Goal: Information Seeking & Learning: Learn about a topic

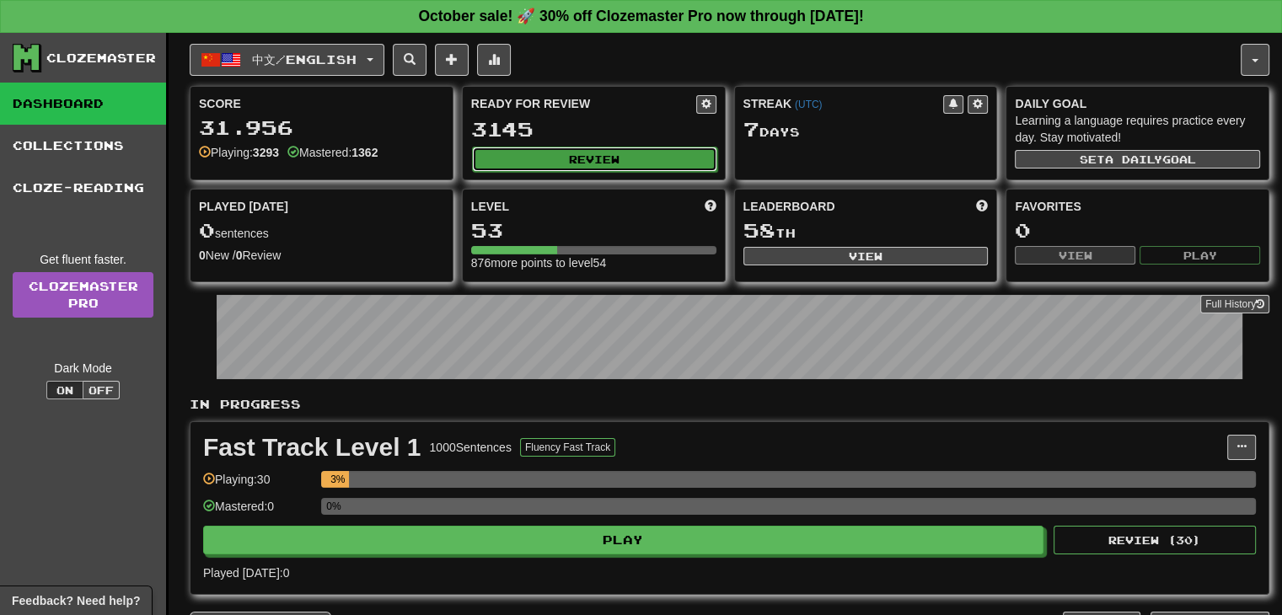
click at [583, 150] on button "Review" at bounding box center [594, 159] width 245 height 25
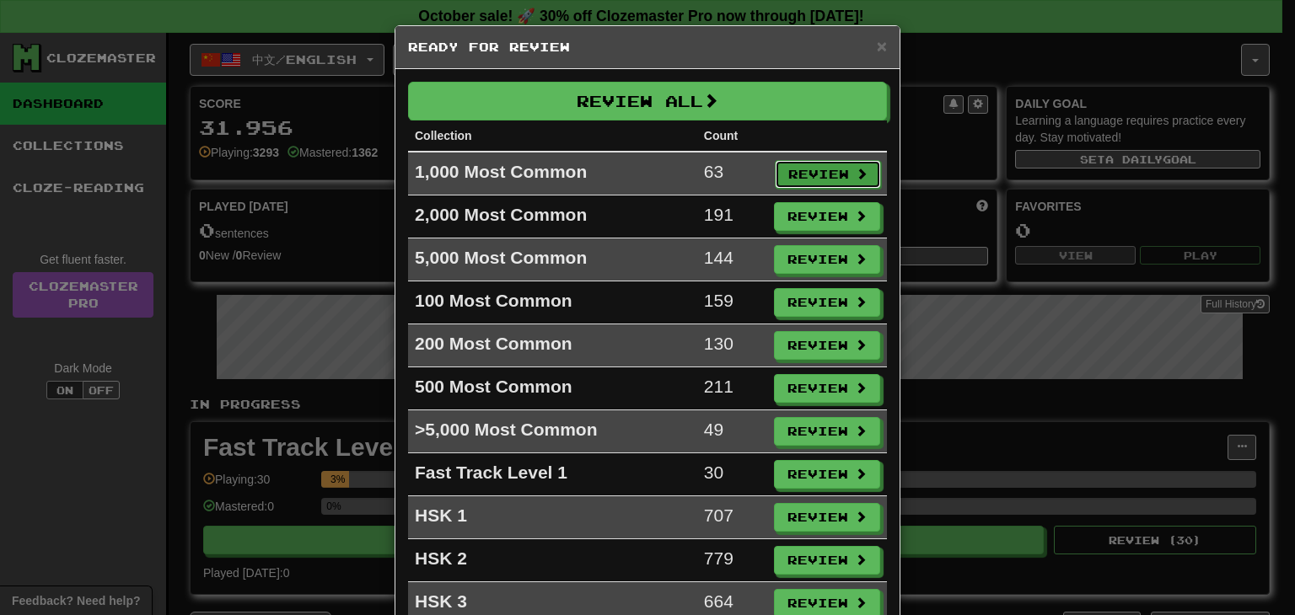
click at [793, 175] on button "Review" at bounding box center [828, 174] width 106 height 29
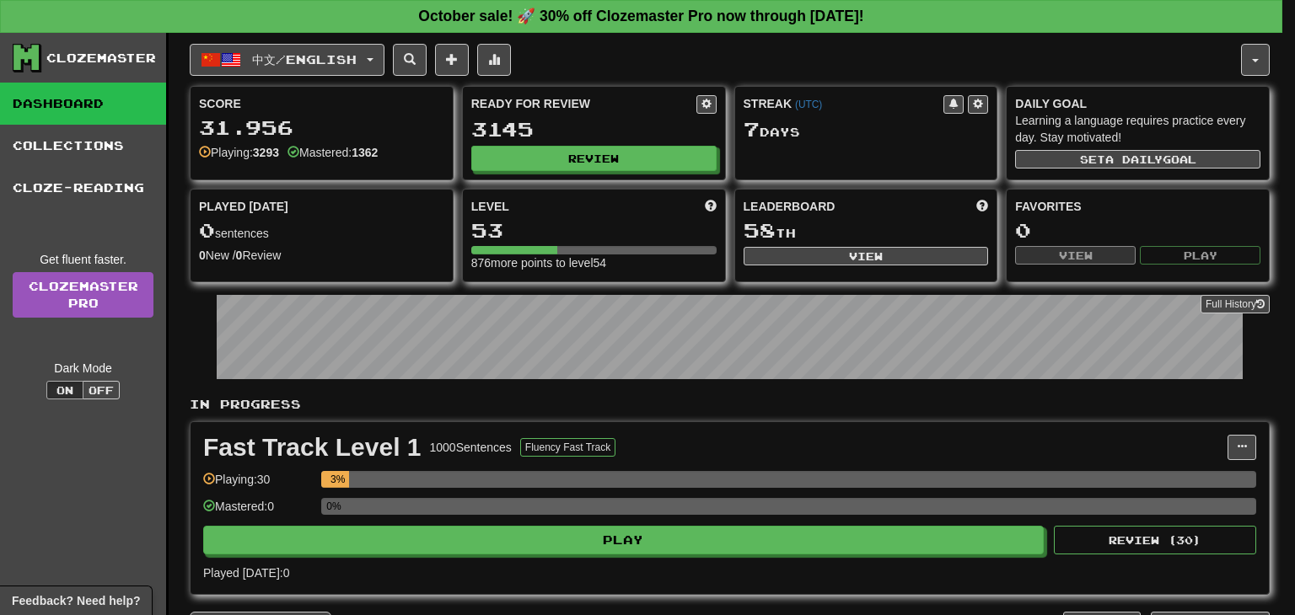
select select "**"
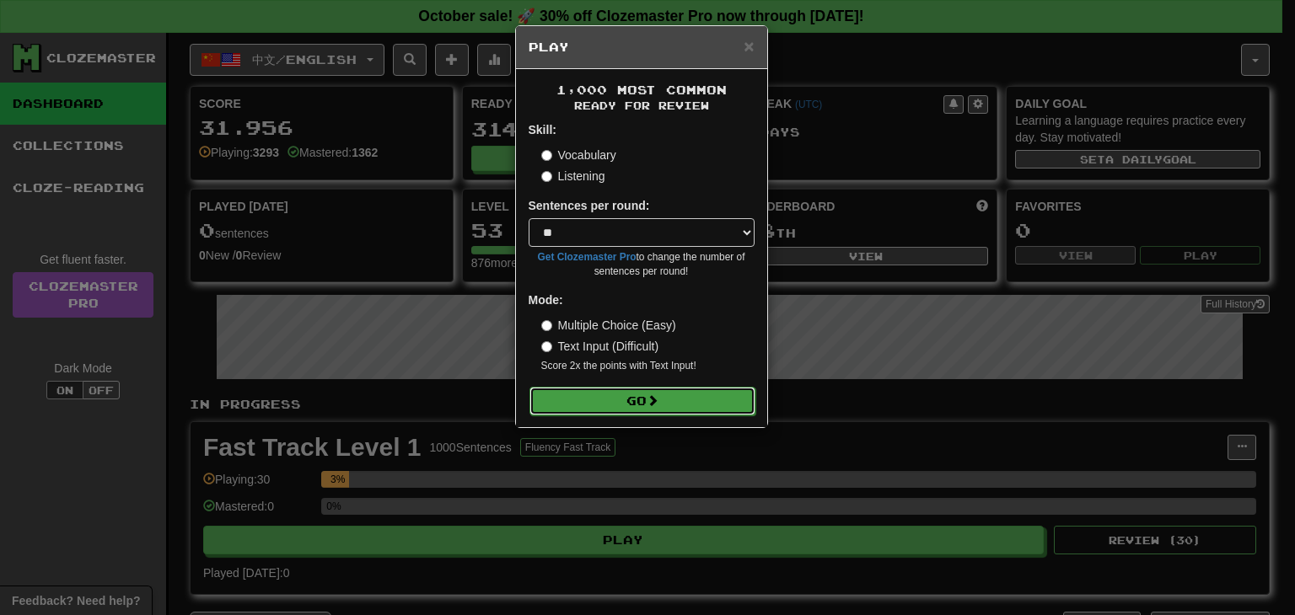
click at [650, 395] on span at bounding box center [653, 401] width 12 height 12
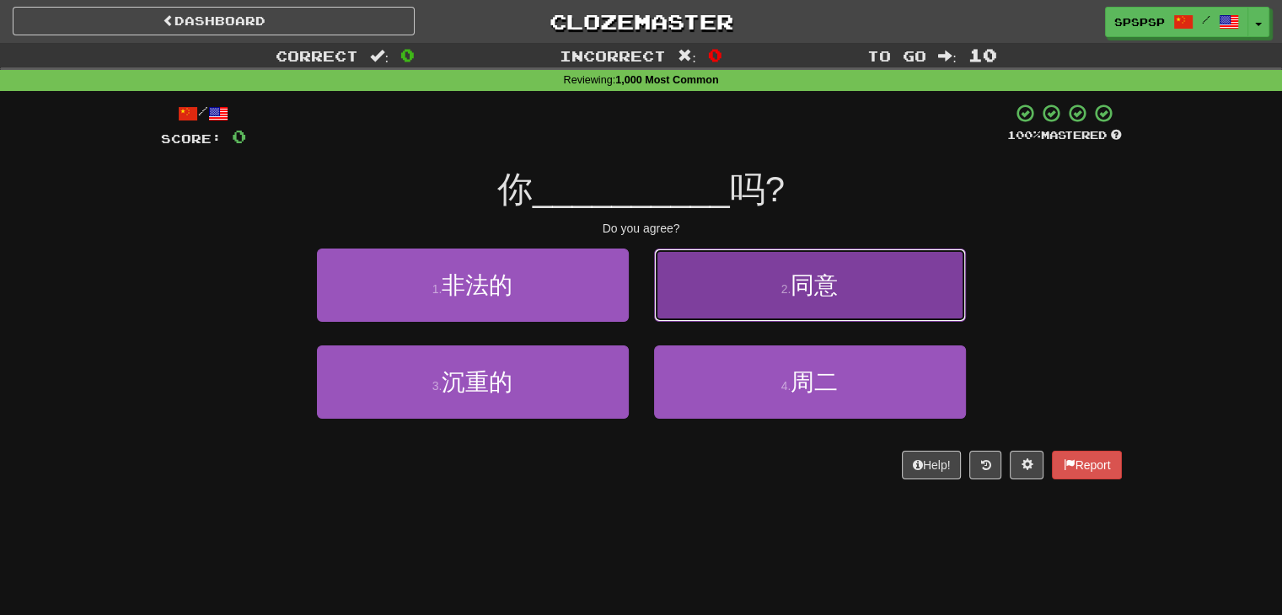
click at [685, 295] on button "2 . 同意" at bounding box center [810, 285] width 312 height 73
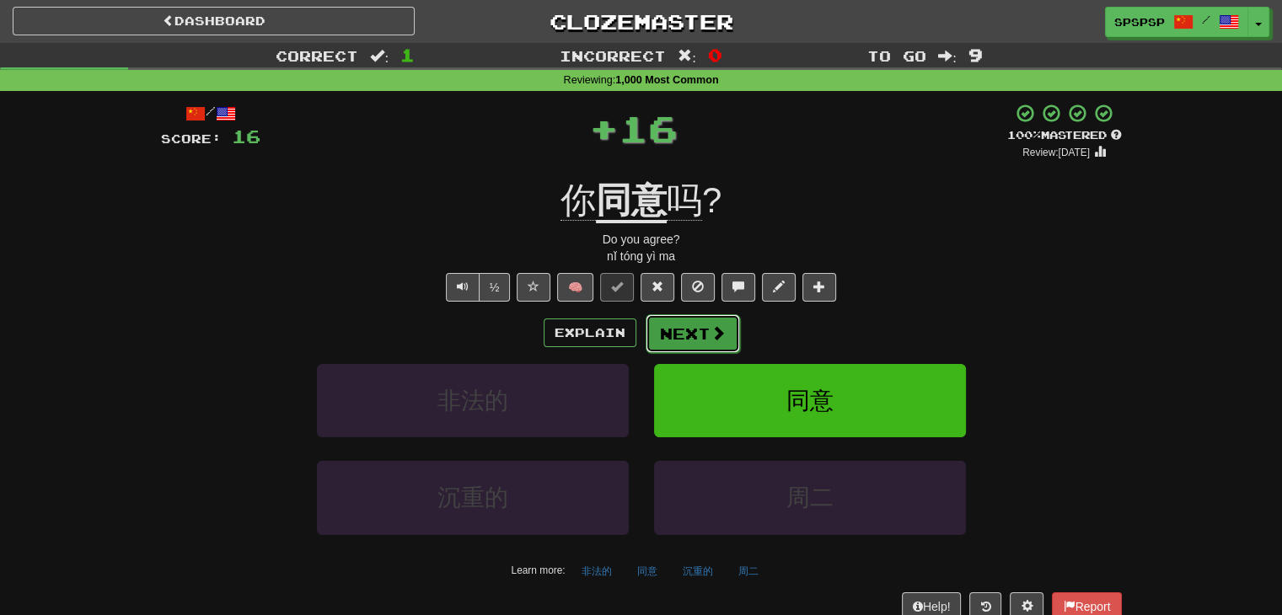
click at [695, 338] on button "Next" at bounding box center [693, 333] width 94 height 39
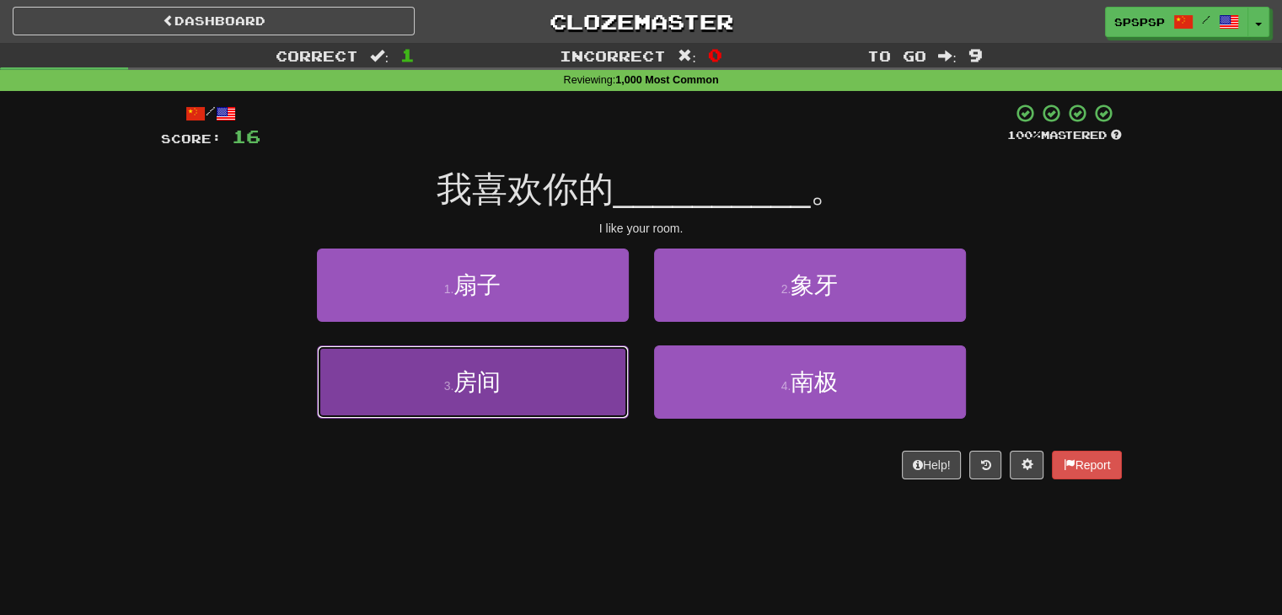
click at [421, 373] on button "3 . 房间" at bounding box center [473, 382] width 312 height 73
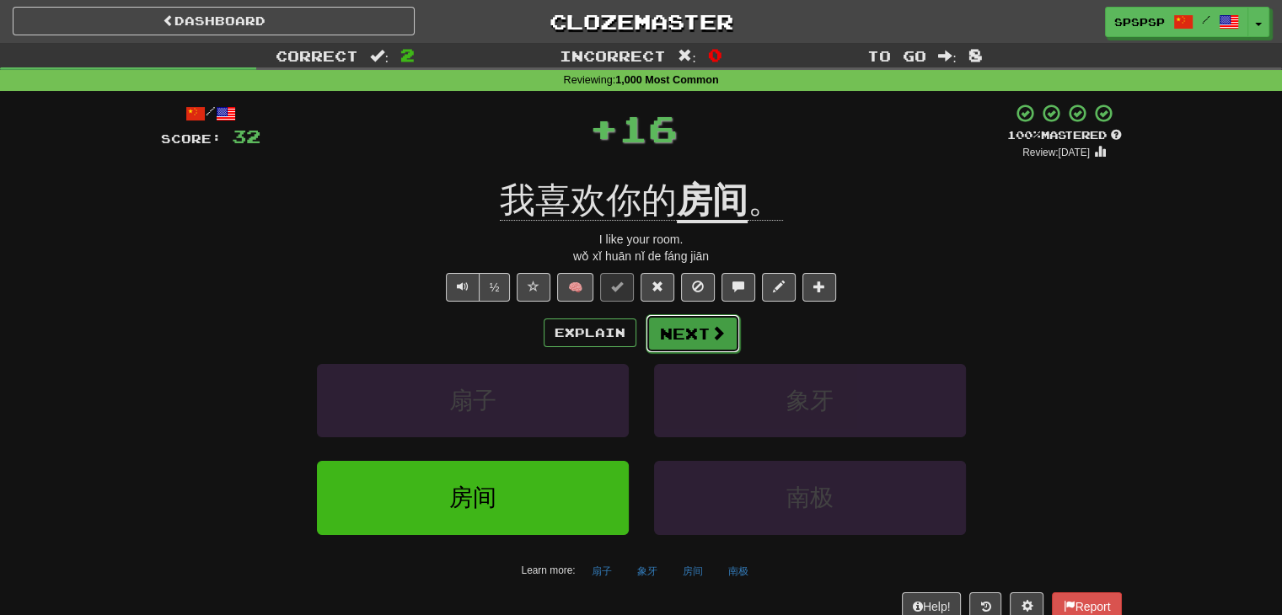
click at [691, 335] on button "Next" at bounding box center [693, 333] width 94 height 39
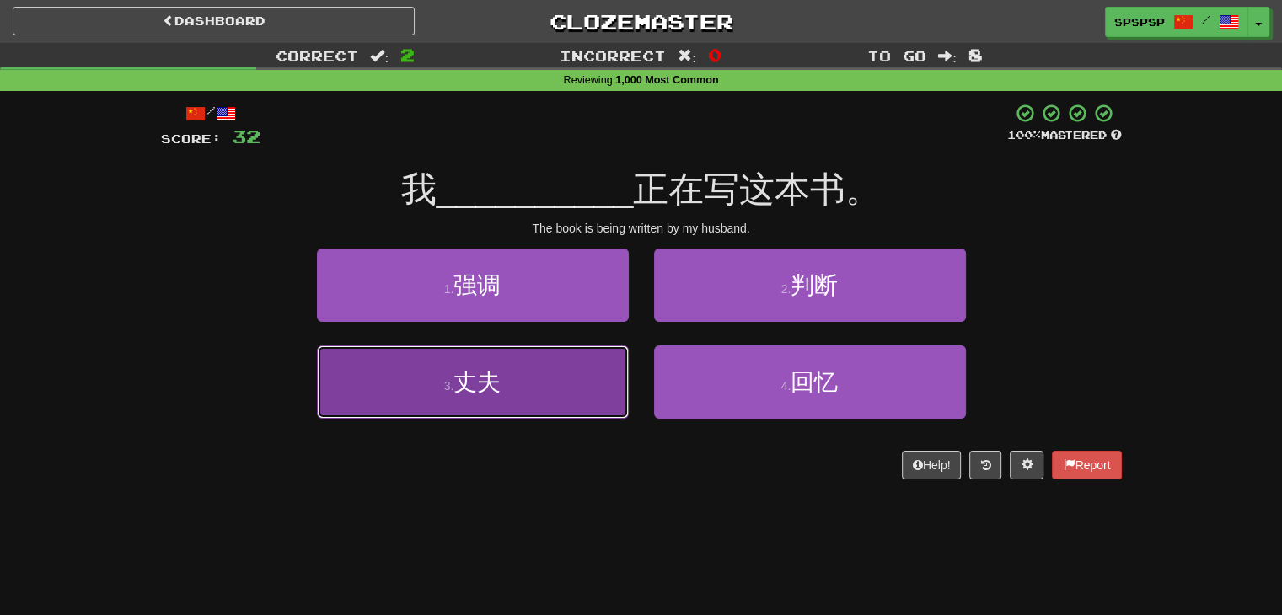
click at [573, 375] on button "3 . 丈夫" at bounding box center [473, 382] width 312 height 73
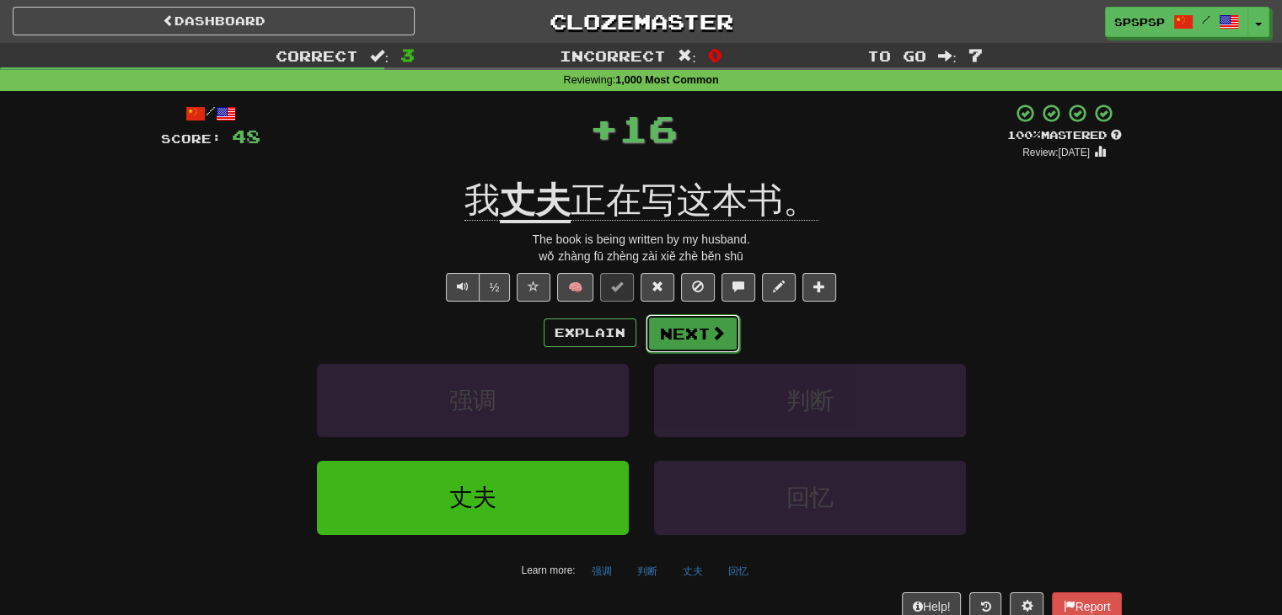
click at [662, 336] on button "Next" at bounding box center [693, 333] width 94 height 39
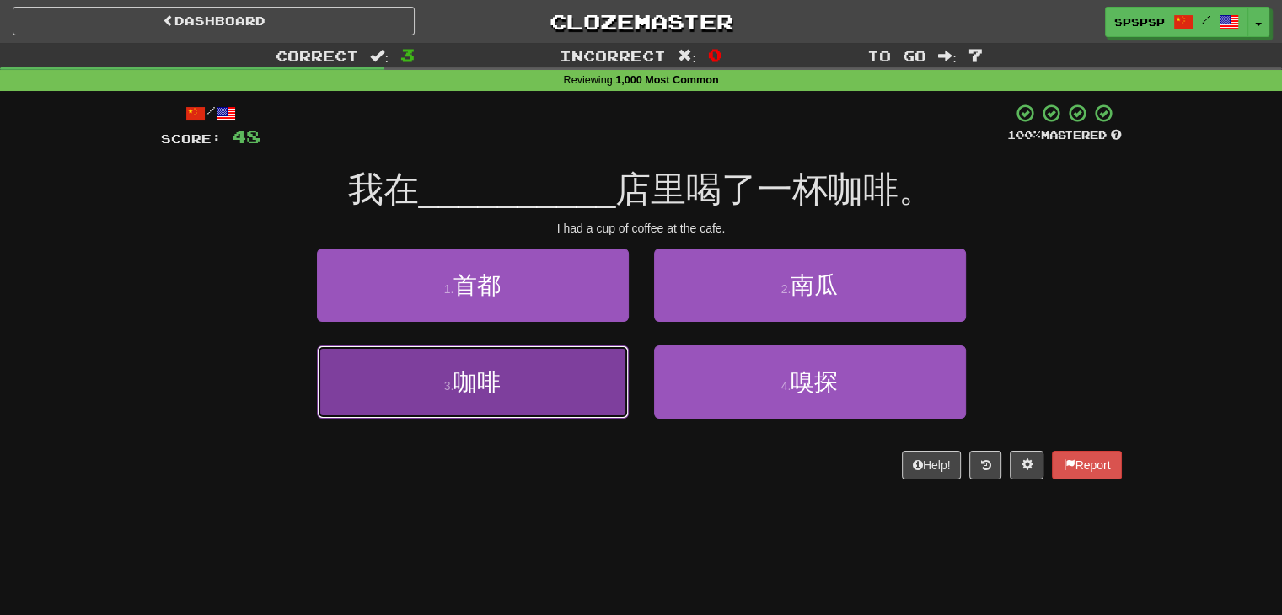
click at [569, 393] on button "3 . 咖啡" at bounding box center [473, 382] width 312 height 73
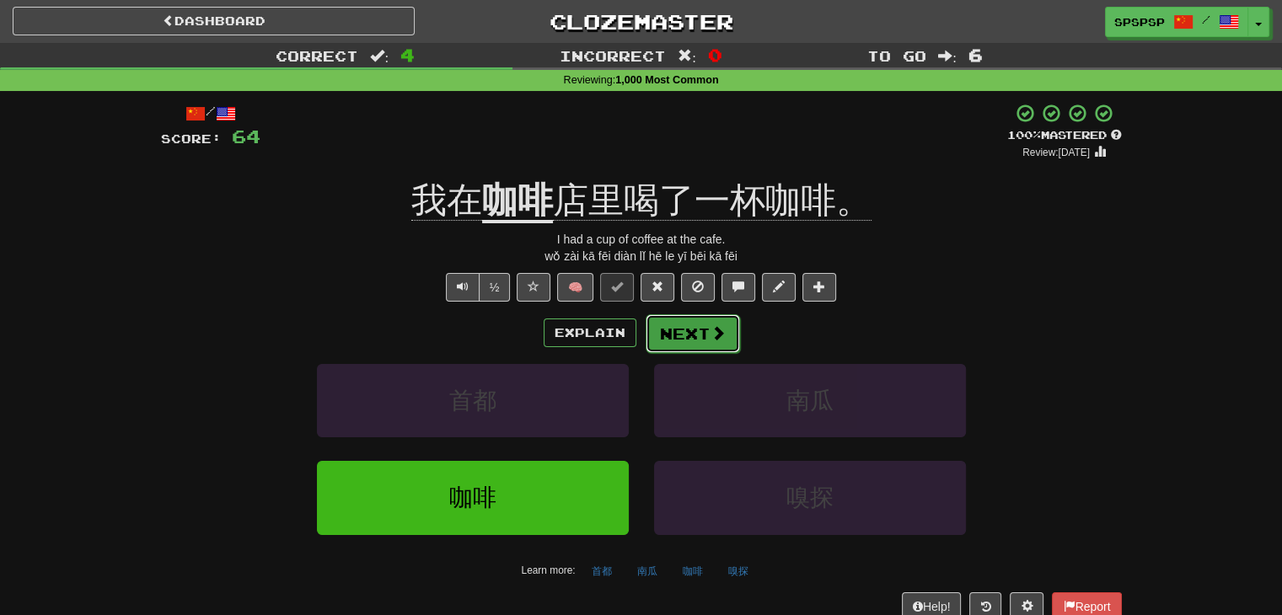
click at [671, 330] on button "Next" at bounding box center [693, 333] width 94 height 39
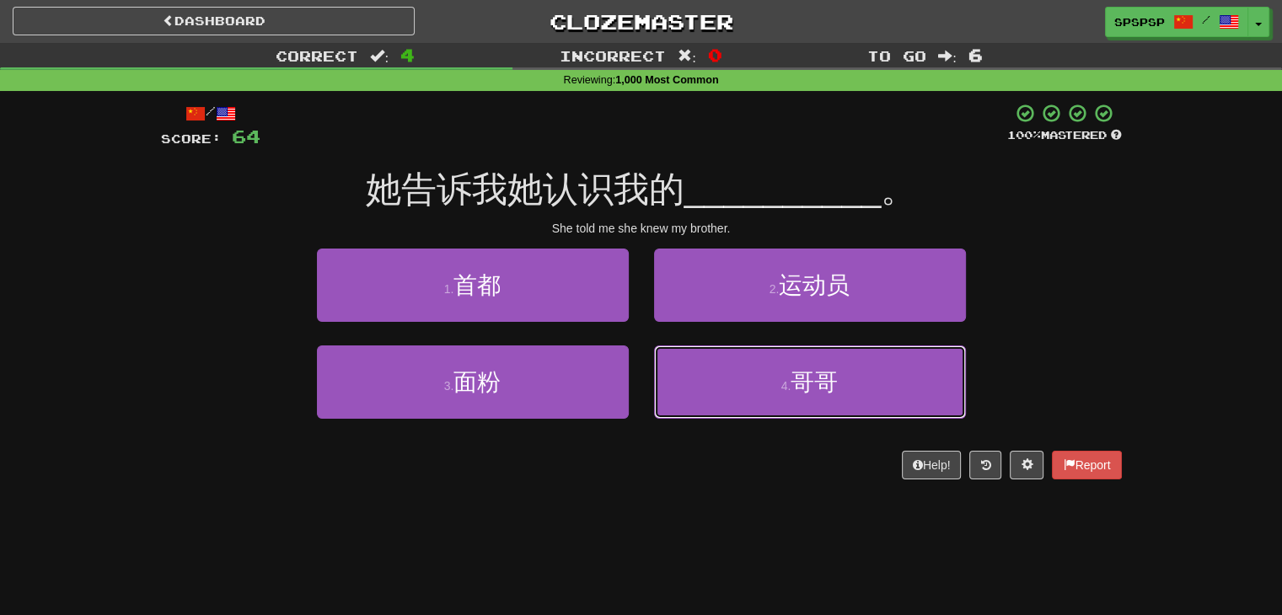
click at [669, 362] on button "4 . 哥哥" at bounding box center [810, 382] width 312 height 73
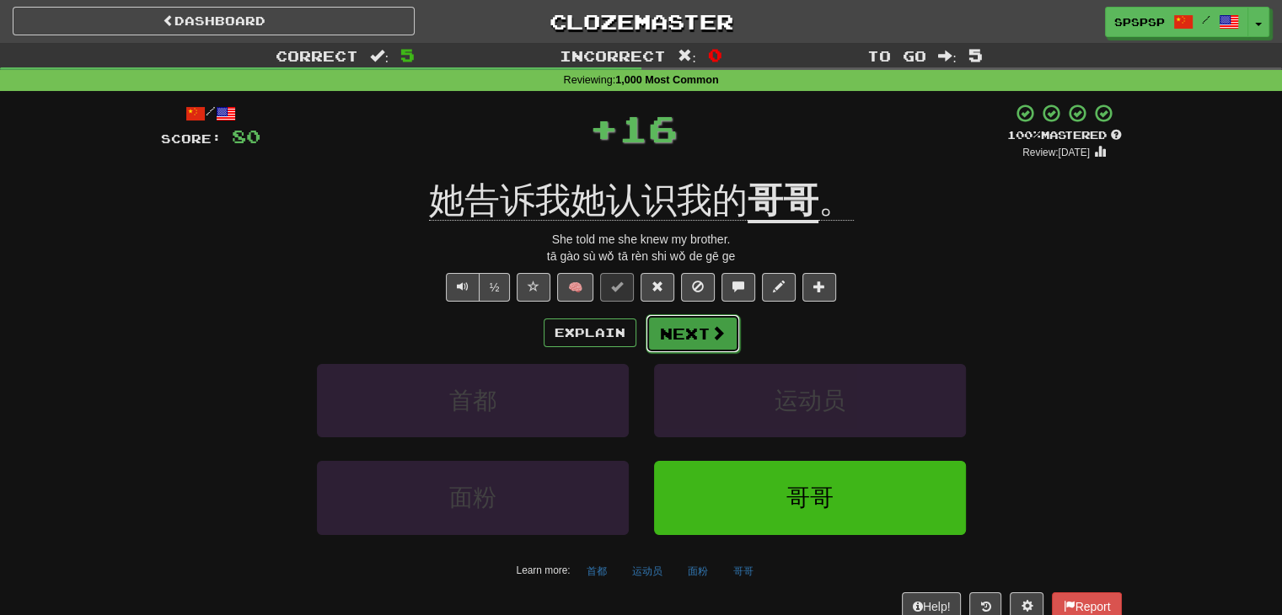
click at [688, 329] on button "Next" at bounding box center [693, 333] width 94 height 39
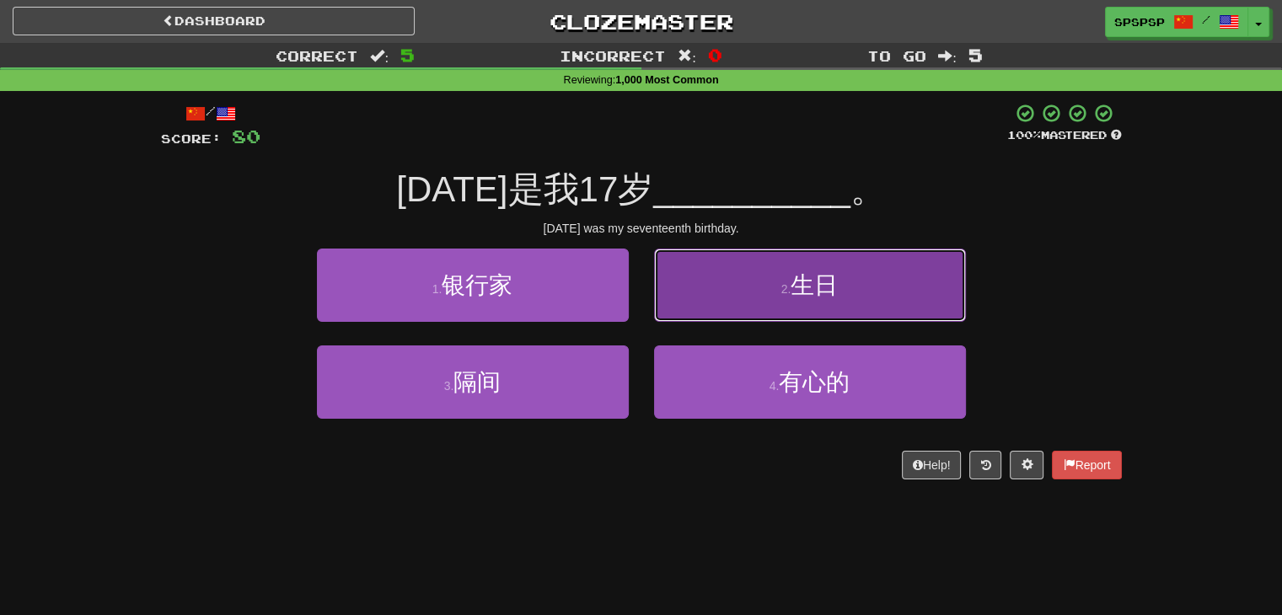
click at [694, 304] on button "2 . 生日" at bounding box center [810, 285] width 312 height 73
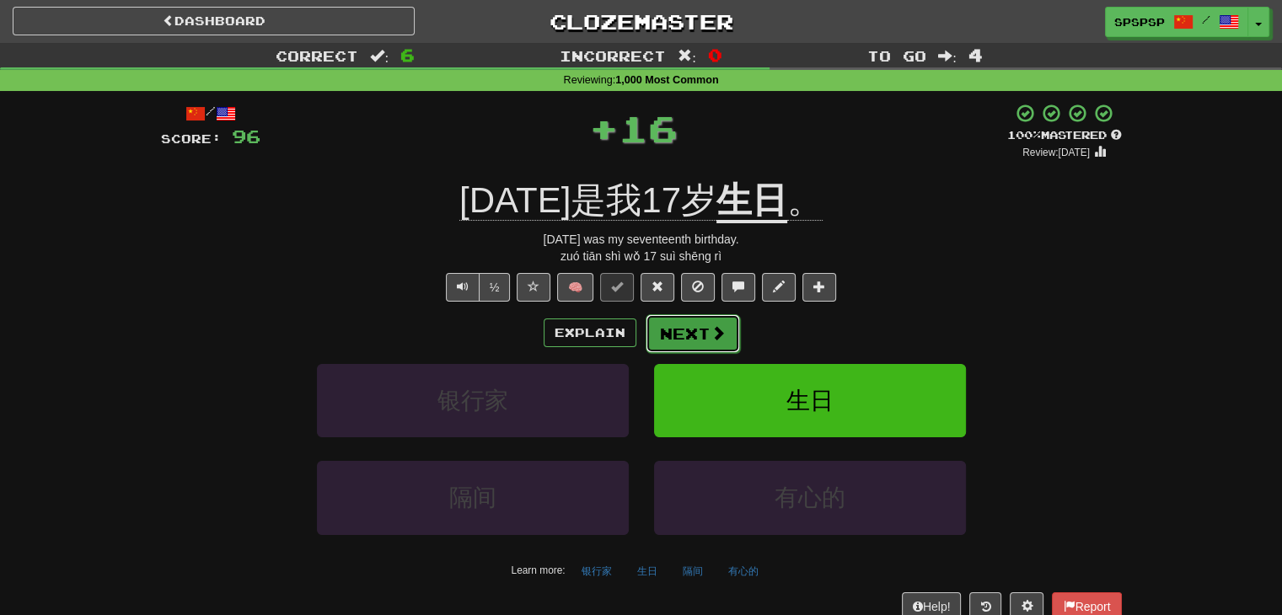
click at [685, 328] on button "Next" at bounding box center [693, 333] width 94 height 39
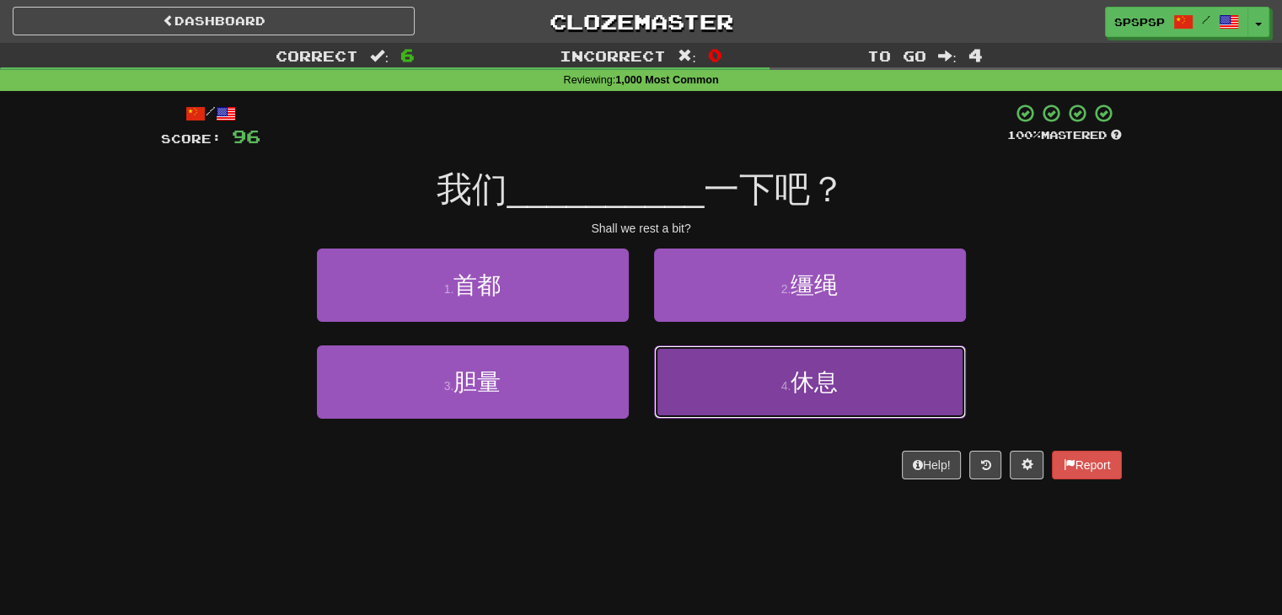
click at [687, 372] on button "4 . 休息" at bounding box center [810, 382] width 312 height 73
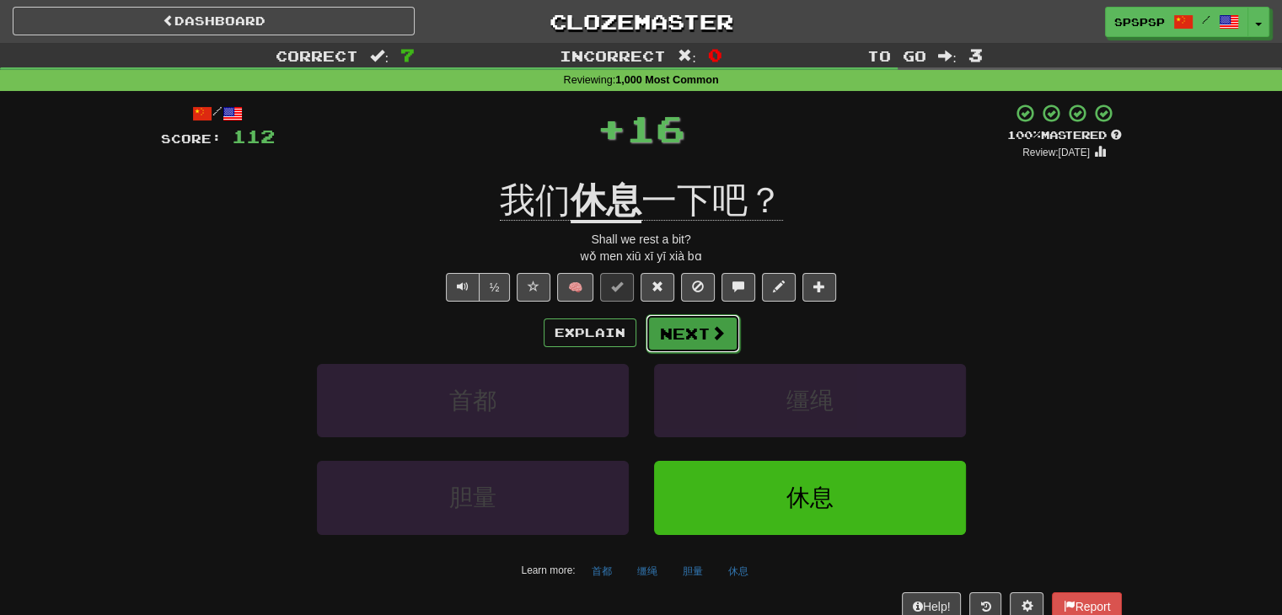
click at [685, 330] on button "Next" at bounding box center [693, 333] width 94 height 39
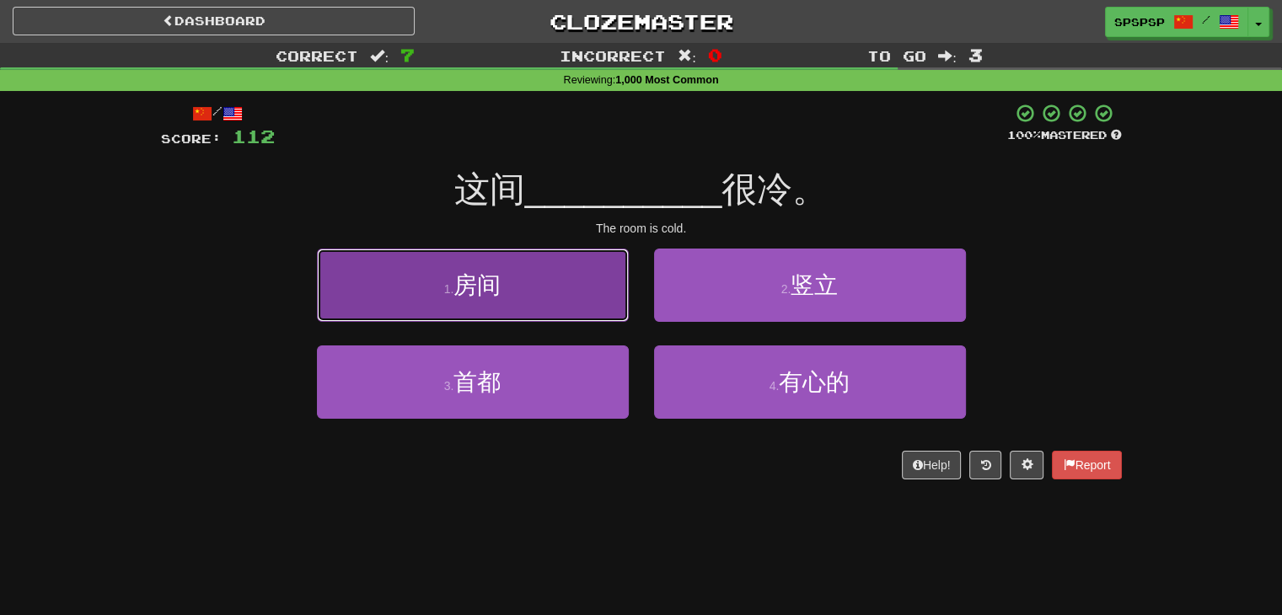
click at [590, 301] on button "1 . 房间" at bounding box center [473, 285] width 312 height 73
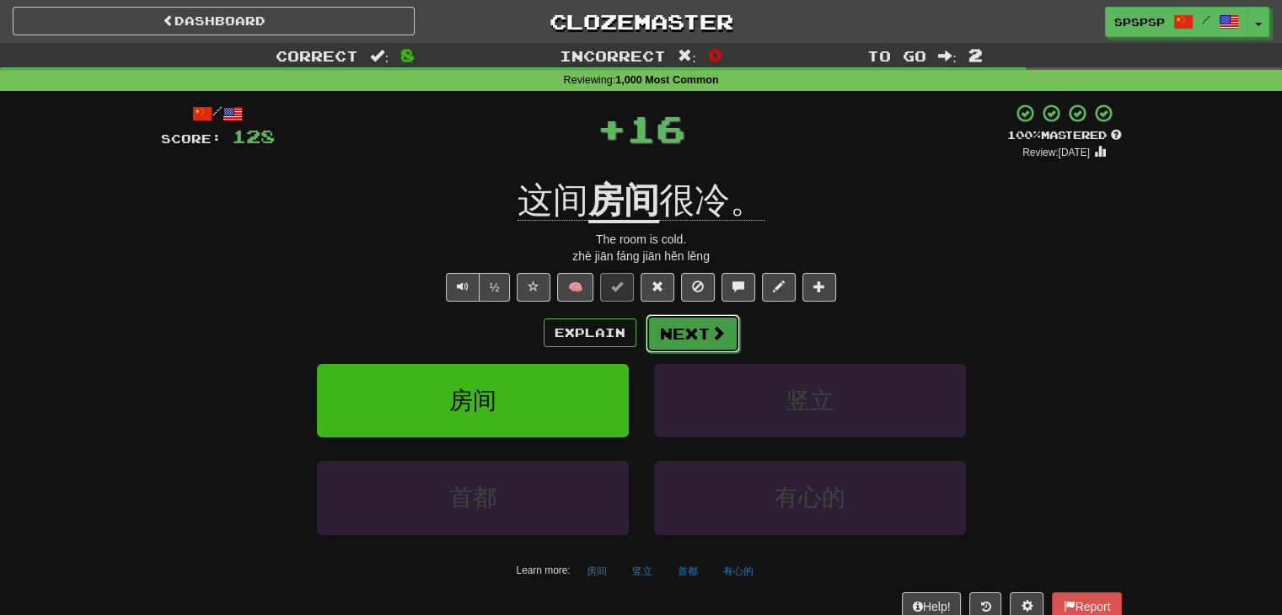
click at [664, 328] on button "Next" at bounding box center [693, 333] width 94 height 39
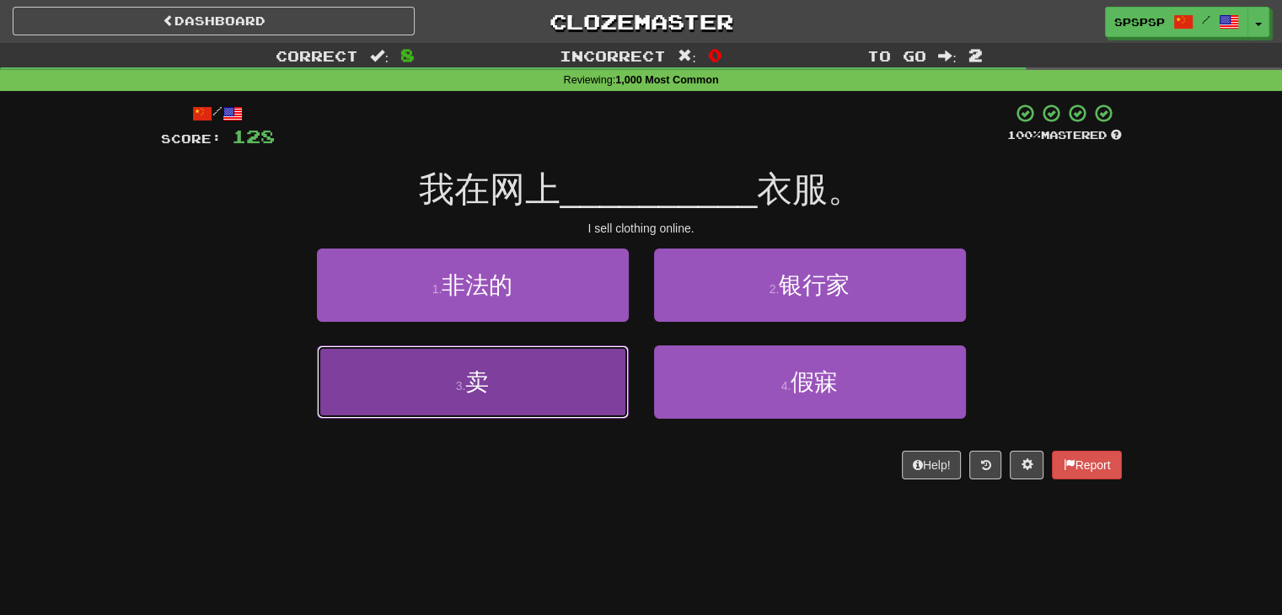
click at [553, 379] on button "3 . 卖" at bounding box center [473, 382] width 312 height 73
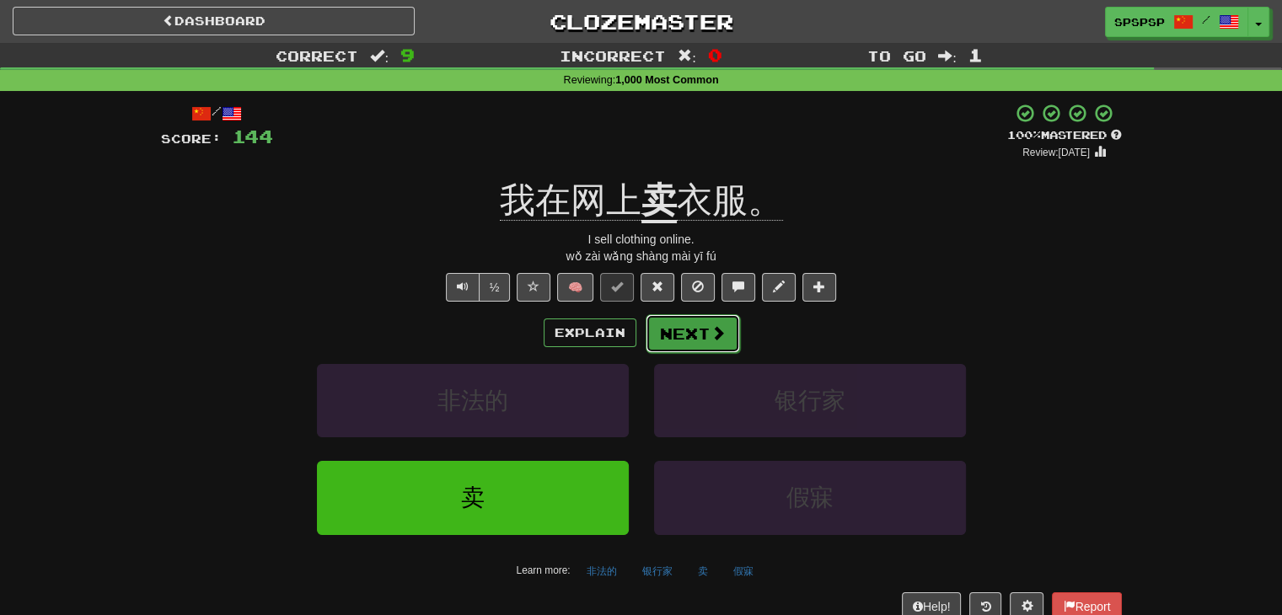
click at [669, 342] on button "Next" at bounding box center [693, 333] width 94 height 39
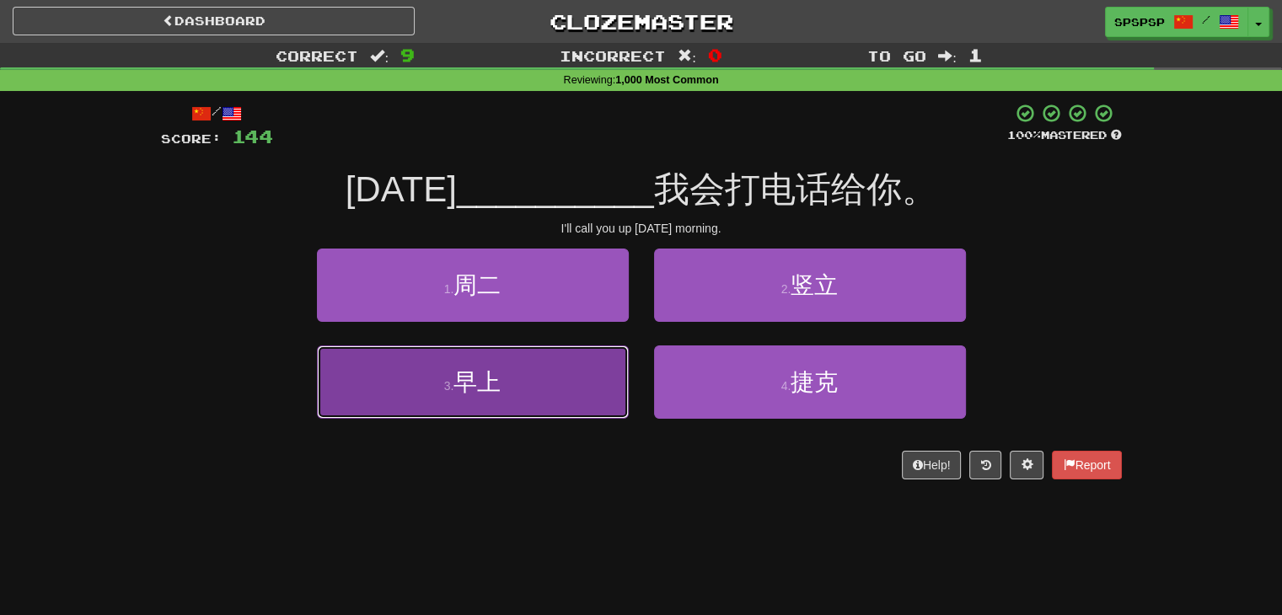
click at [556, 375] on button "3 . 早上" at bounding box center [473, 382] width 312 height 73
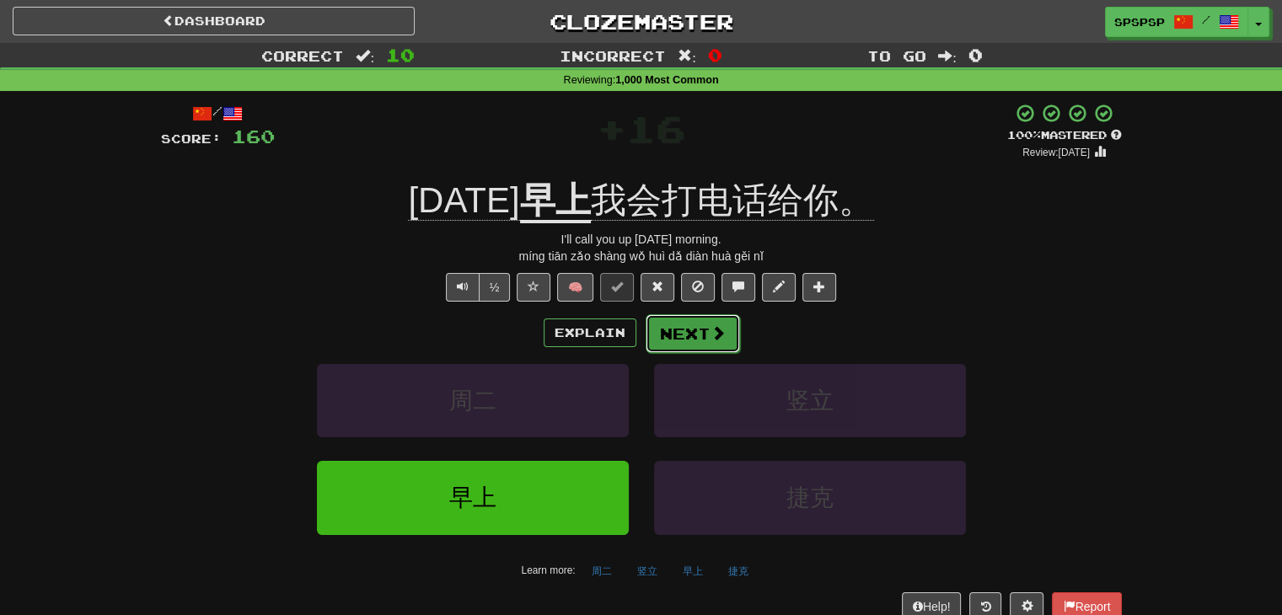
click at [697, 335] on button "Next" at bounding box center [693, 333] width 94 height 39
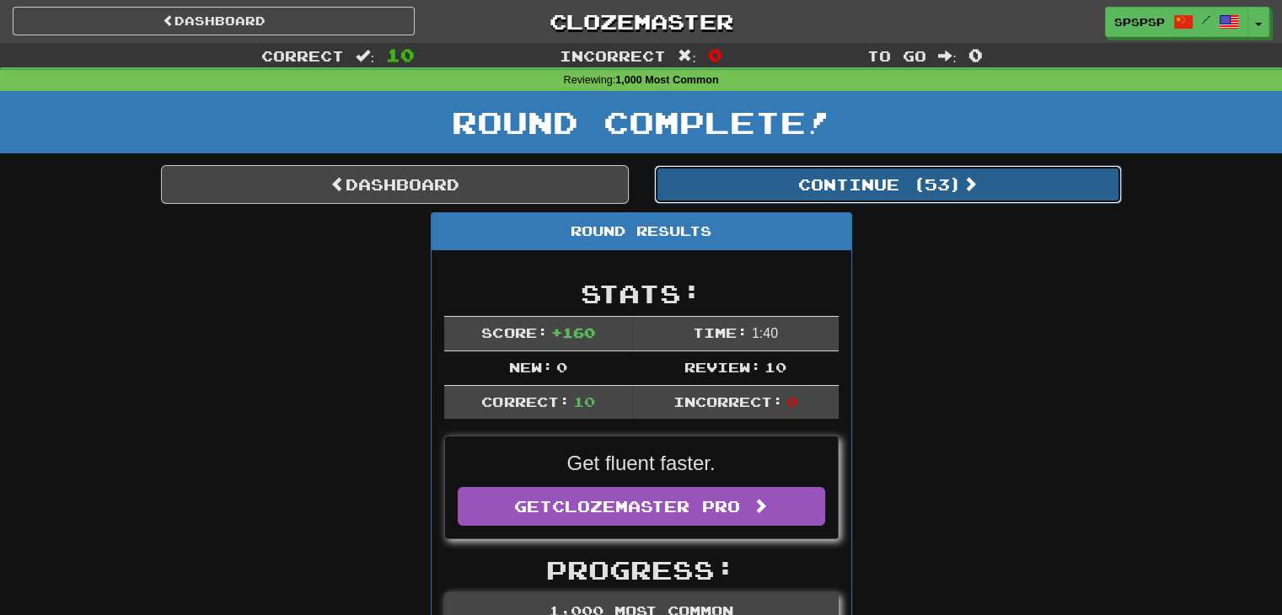
click at [837, 186] on button "Continue ( 53 )" at bounding box center [888, 184] width 468 height 39
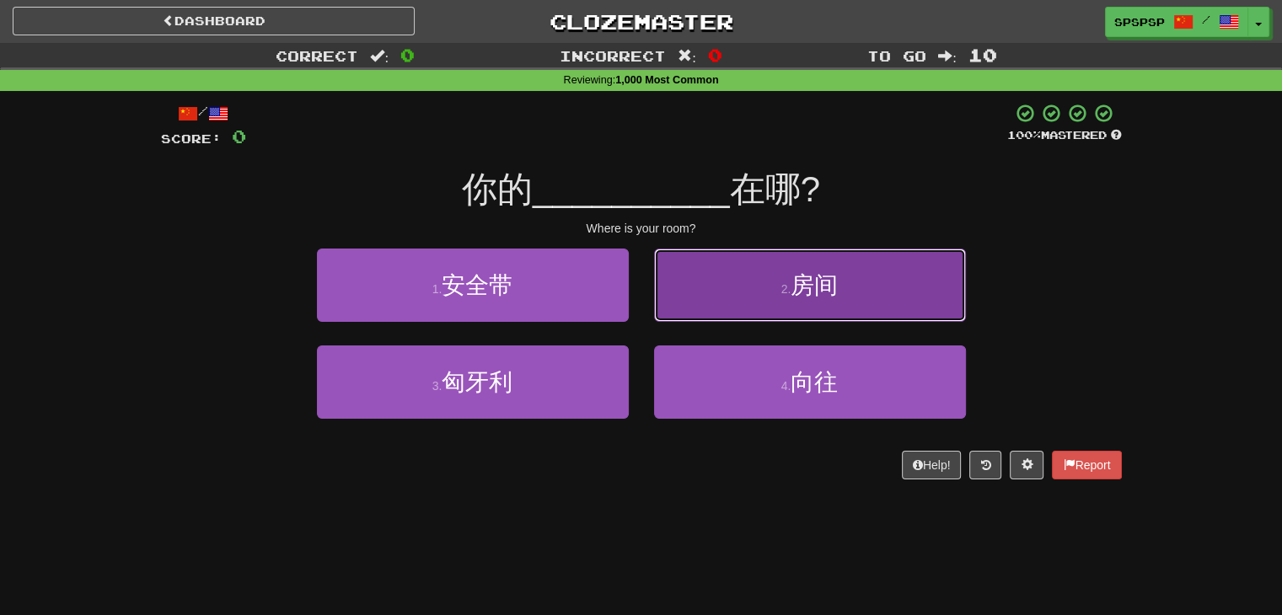
click at [695, 261] on button "2 . 房间" at bounding box center [810, 285] width 312 height 73
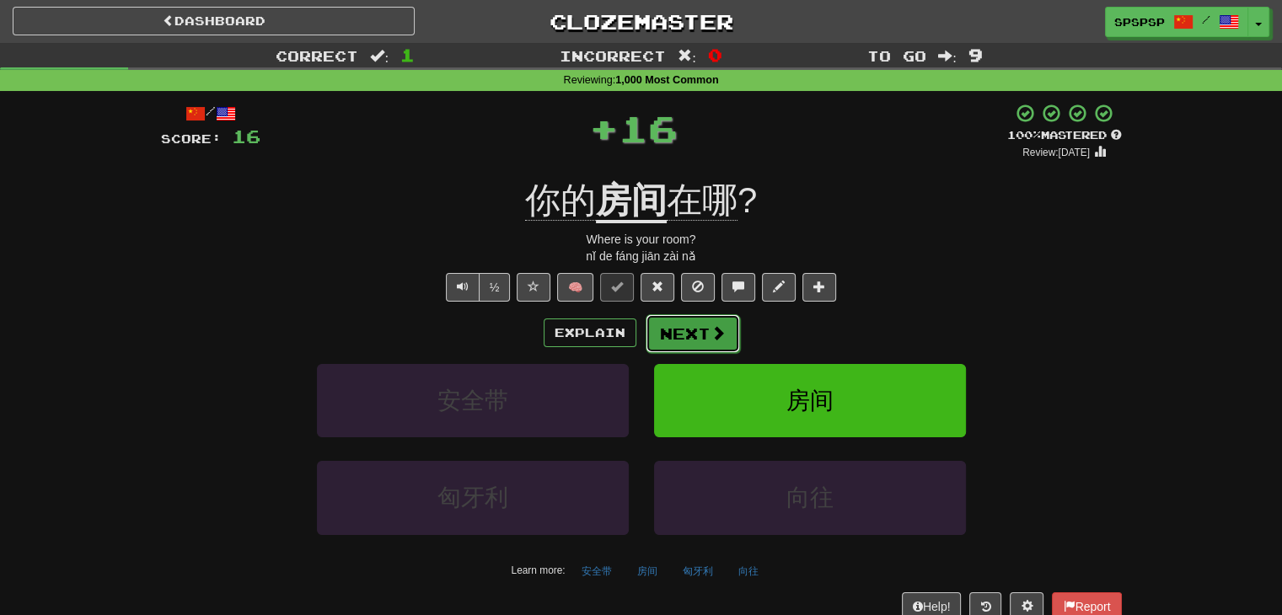
click at [688, 320] on button "Next" at bounding box center [693, 333] width 94 height 39
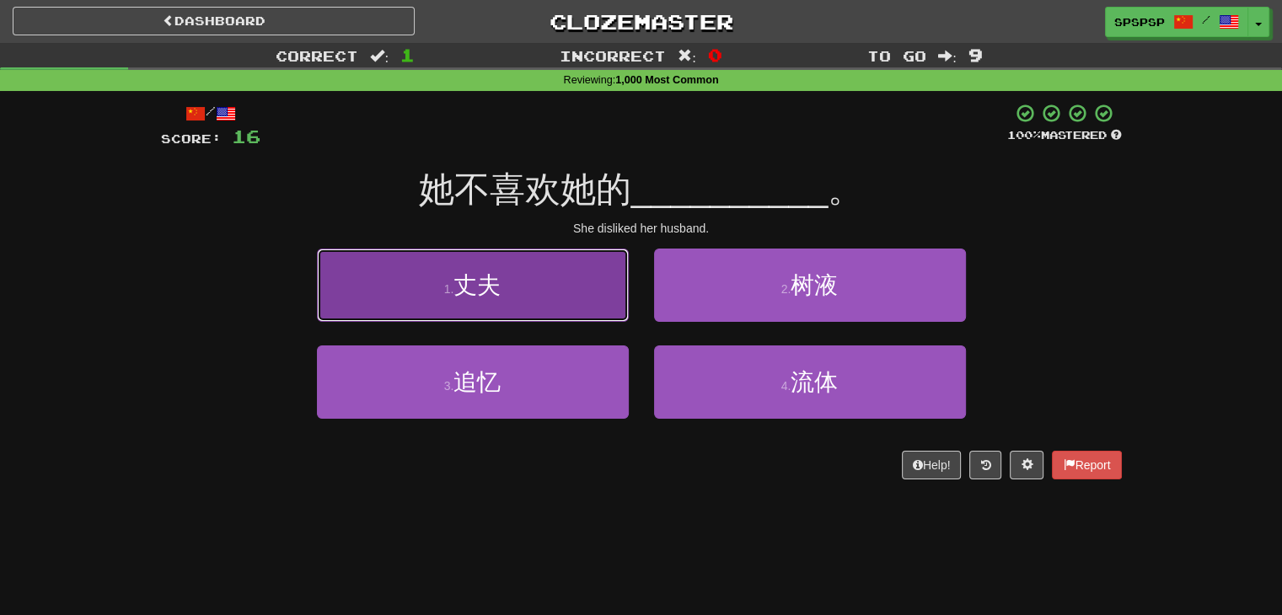
click at [590, 317] on button "1 . 丈夫" at bounding box center [473, 285] width 312 height 73
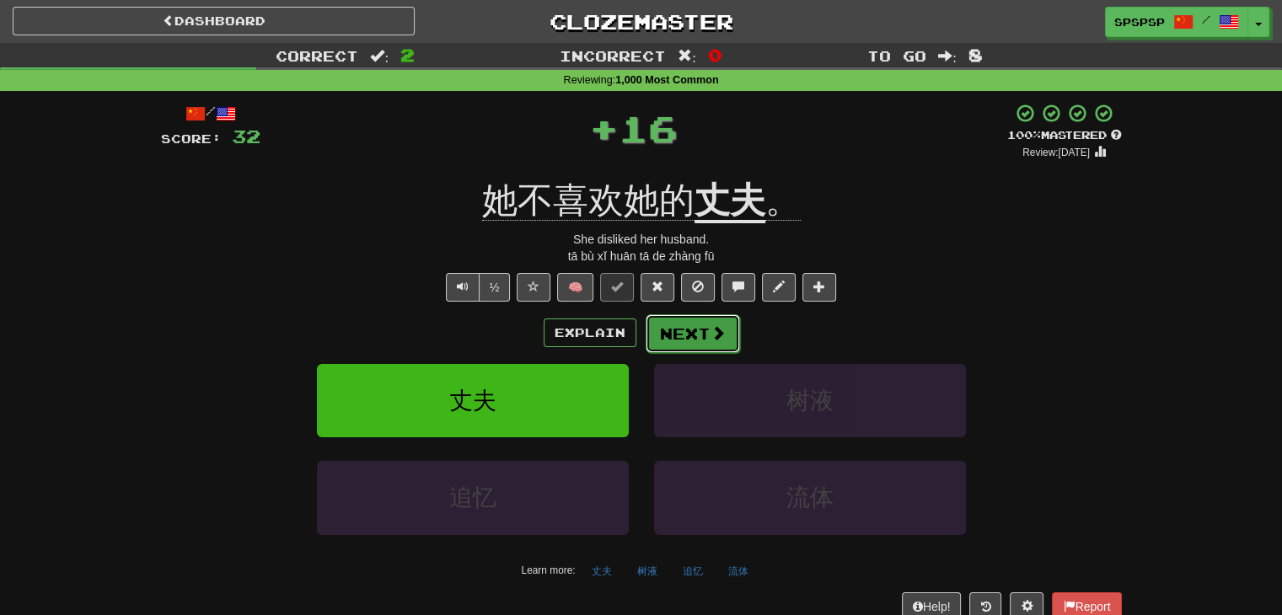
click at [669, 327] on button "Next" at bounding box center [693, 333] width 94 height 39
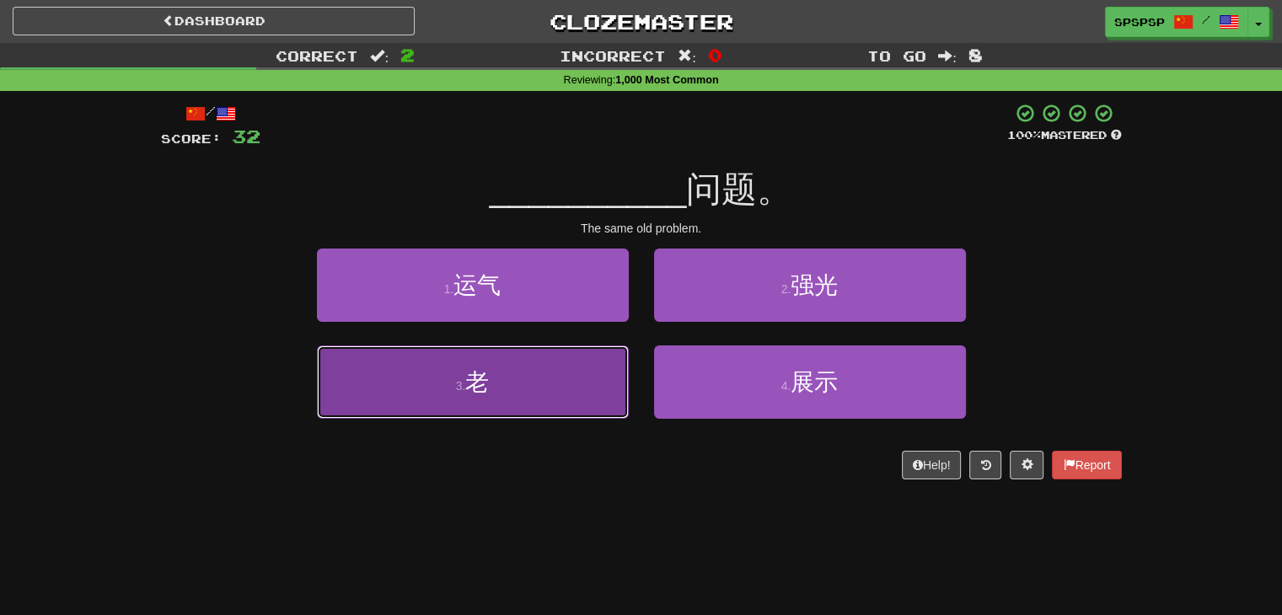
click at [598, 369] on button "3 . 老" at bounding box center [473, 382] width 312 height 73
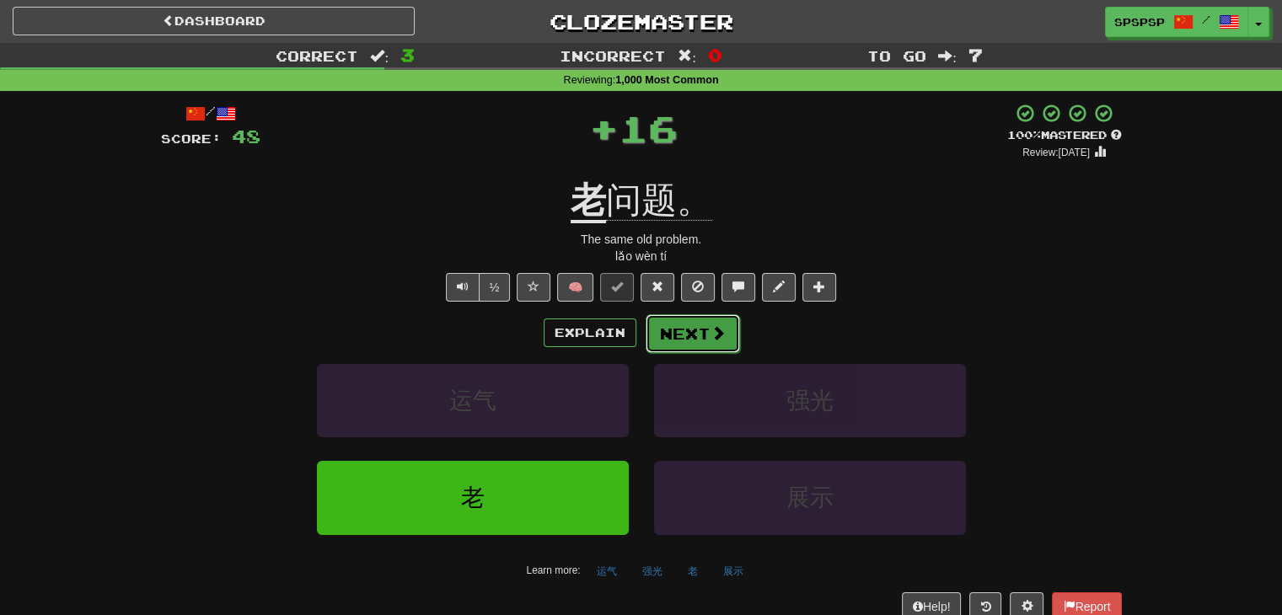
click at [671, 325] on button "Next" at bounding box center [693, 333] width 94 height 39
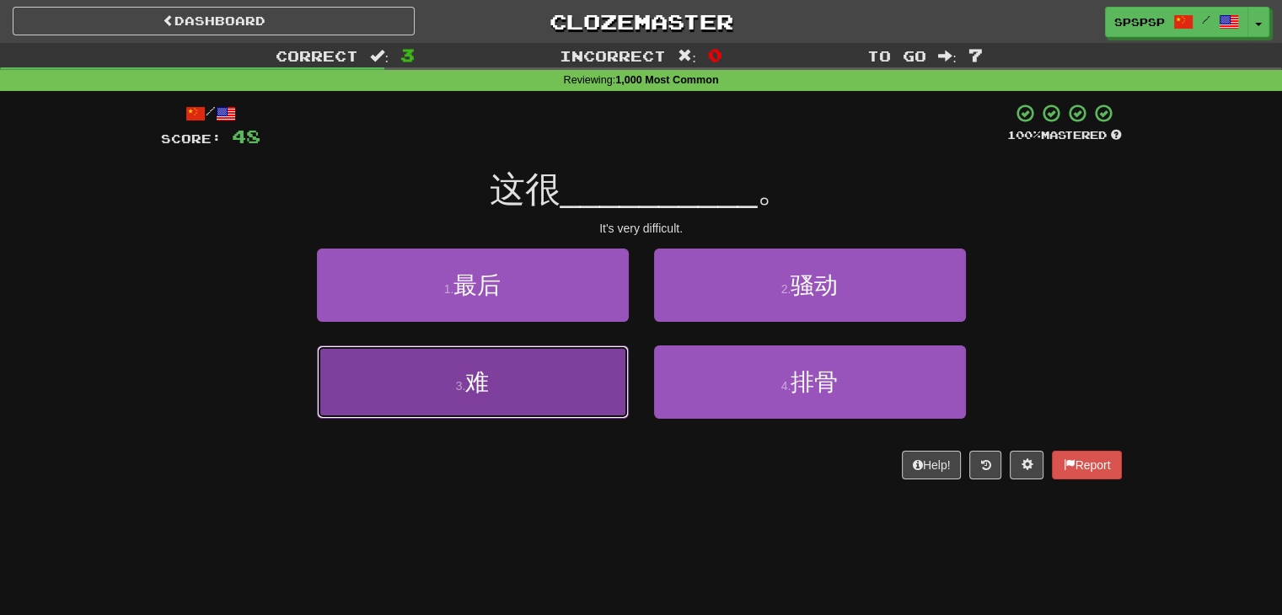
click at [615, 362] on button "3 . 难" at bounding box center [473, 382] width 312 height 73
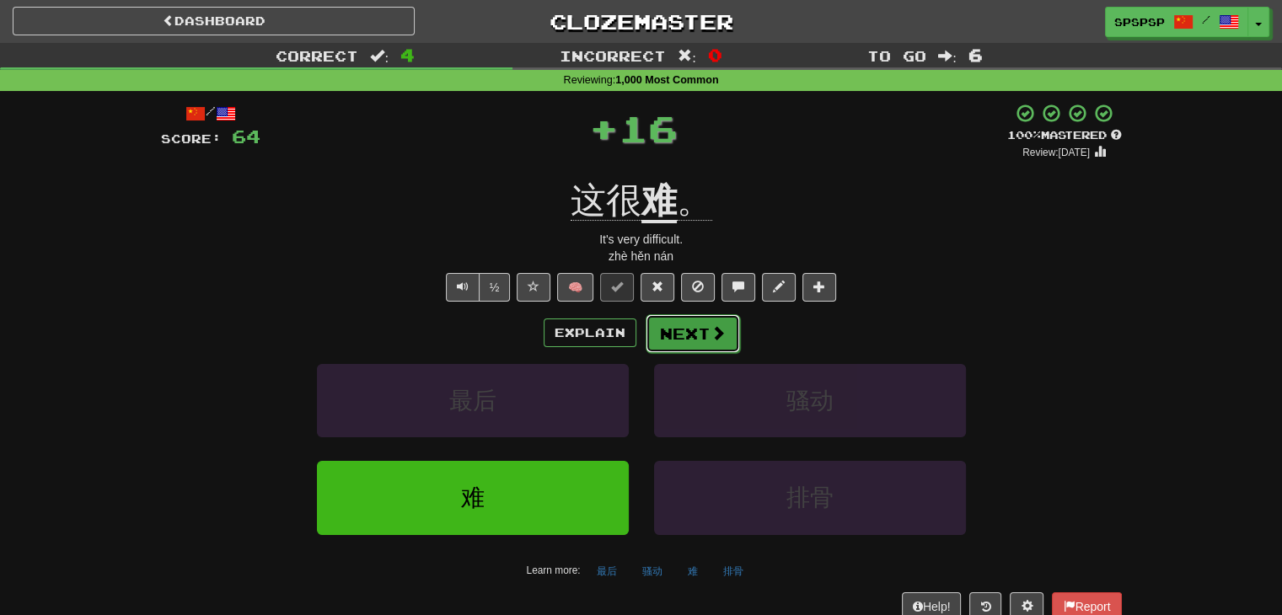
click at [664, 329] on button "Next" at bounding box center [693, 333] width 94 height 39
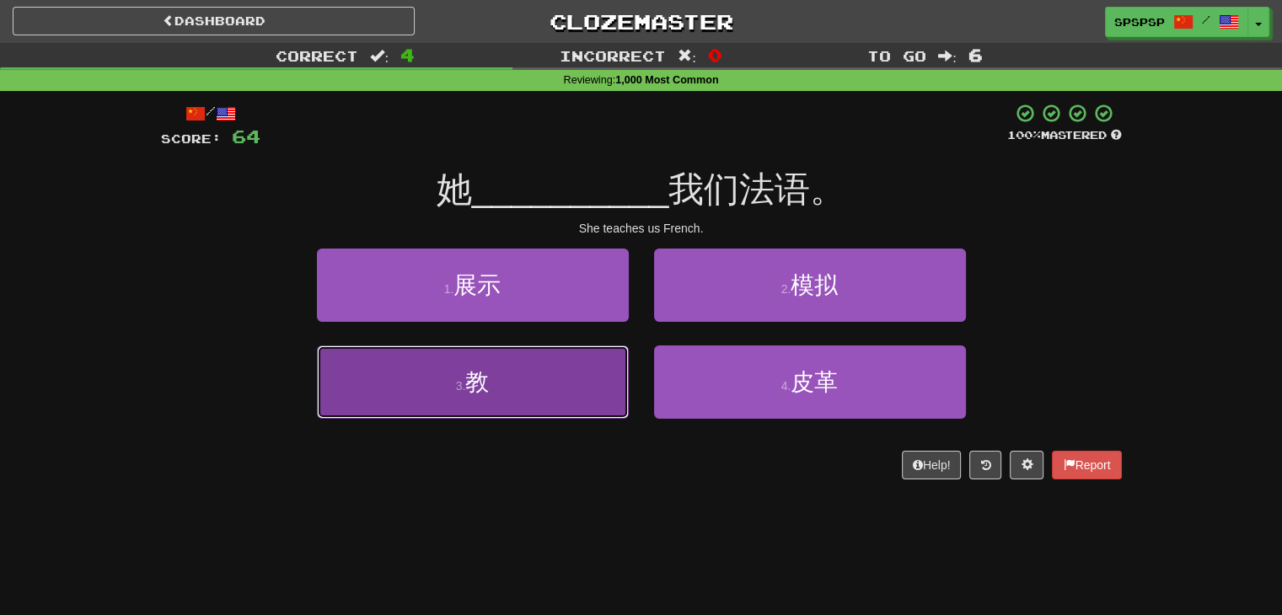
click at [611, 362] on button "3 . 教" at bounding box center [473, 382] width 312 height 73
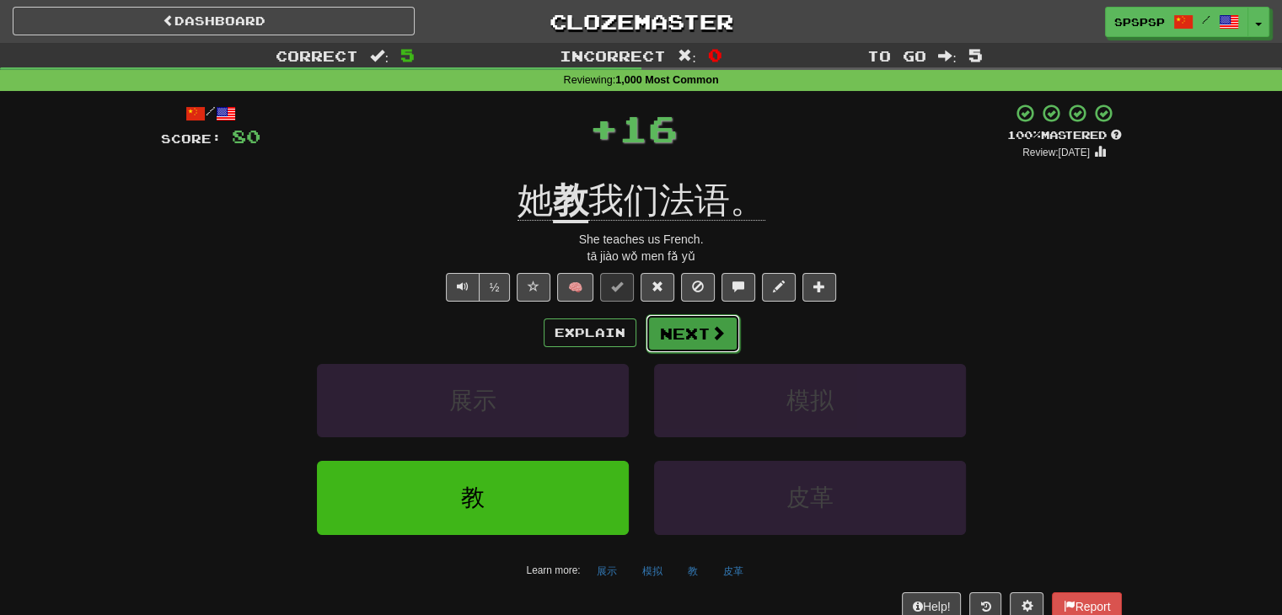
click at [662, 328] on button "Next" at bounding box center [693, 333] width 94 height 39
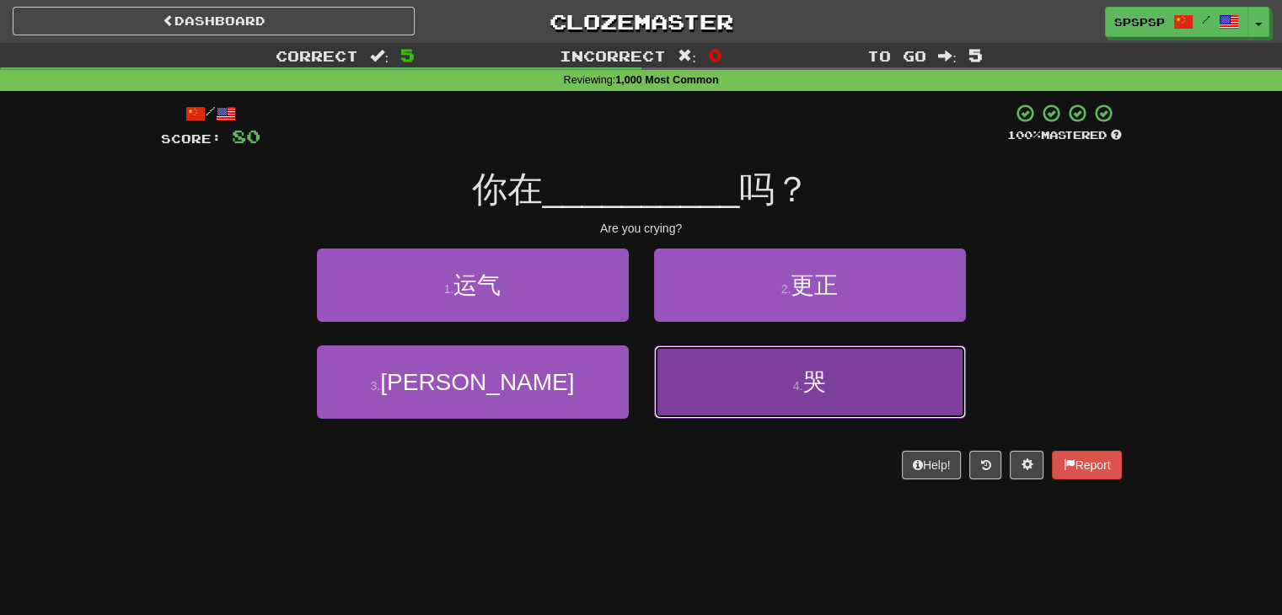
click at [661, 358] on button "4 . 哭" at bounding box center [810, 382] width 312 height 73
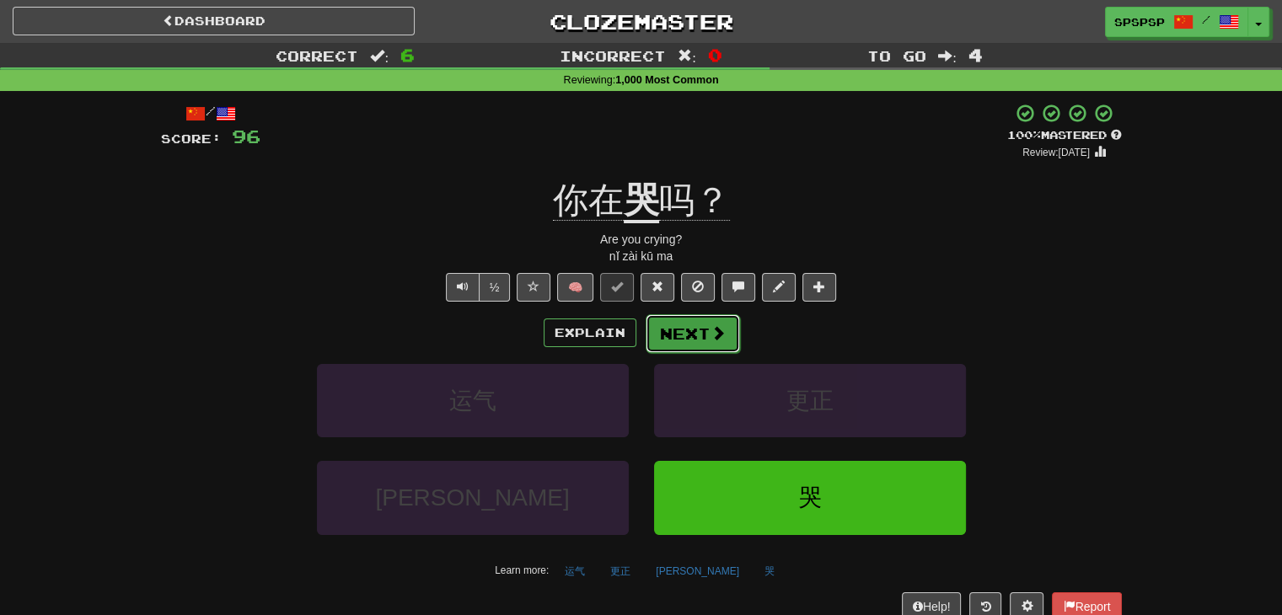
click at [669, 341] on button "Next" at bounding box center [693, 333] width 94 height 39
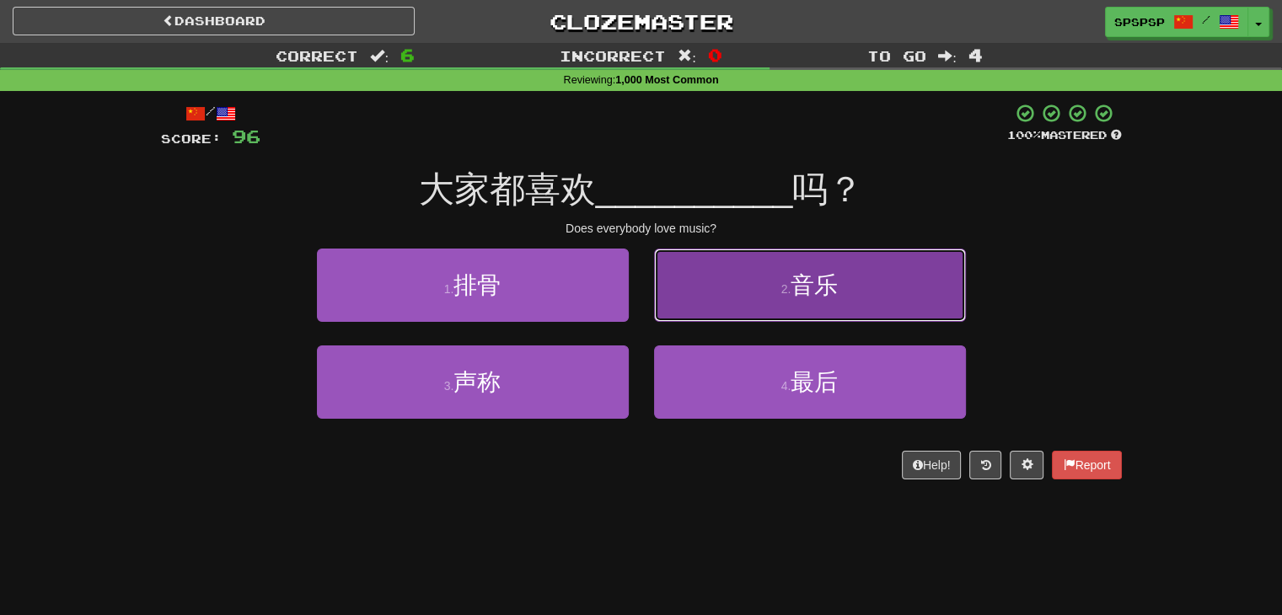
click at [693, 309] on button "2 . 音乐" at bounding box center [810, 285] width 312 height 73
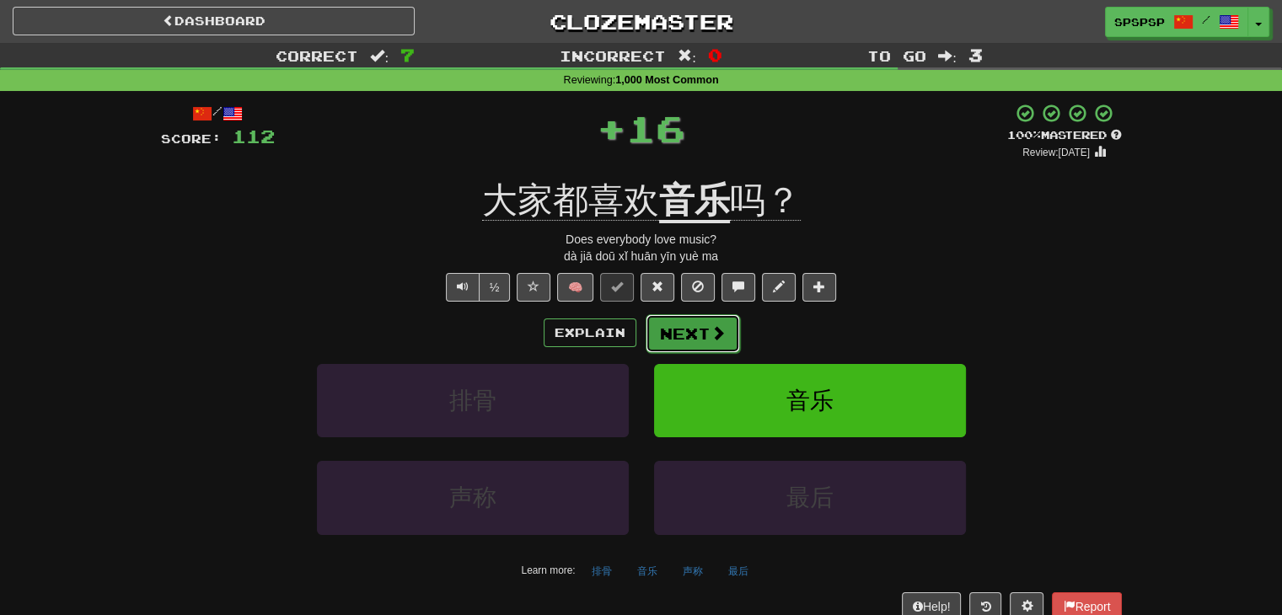
click at [686, 341] on button "Next" at bounding box center [693, 333] width 94 height 39
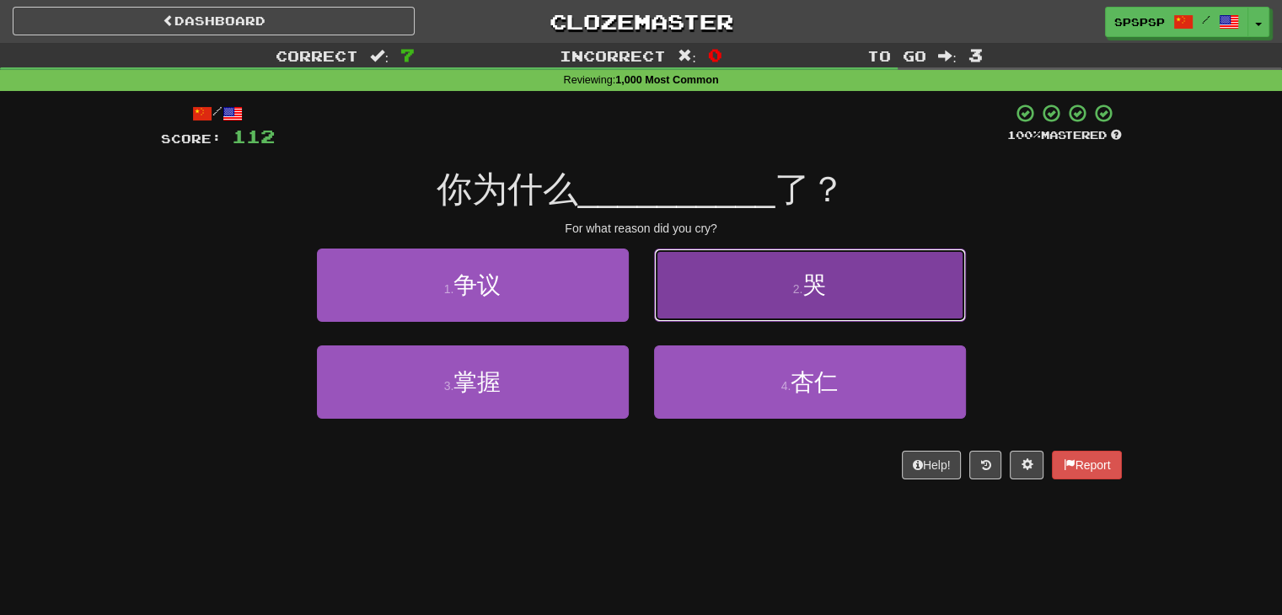
click at [714, 303] on button "2 . 哭" at bounding box center [810, 285] width 312 height 73
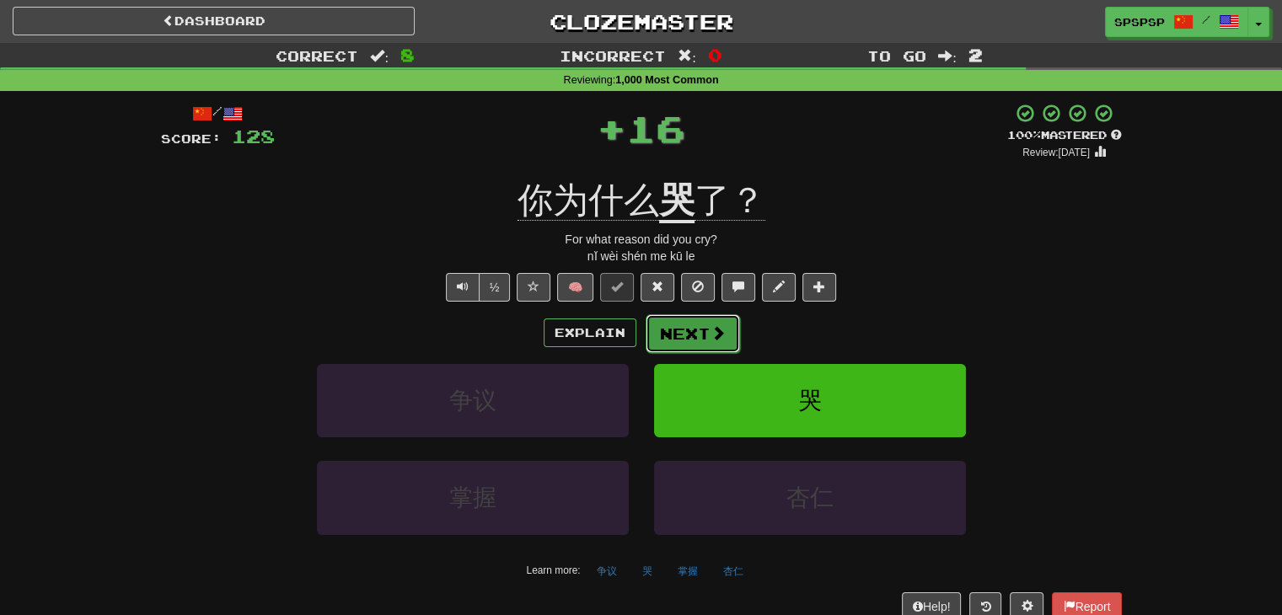
click at [671, 334] on button "Next" at bounding box center [693, 333] width 94 height 39
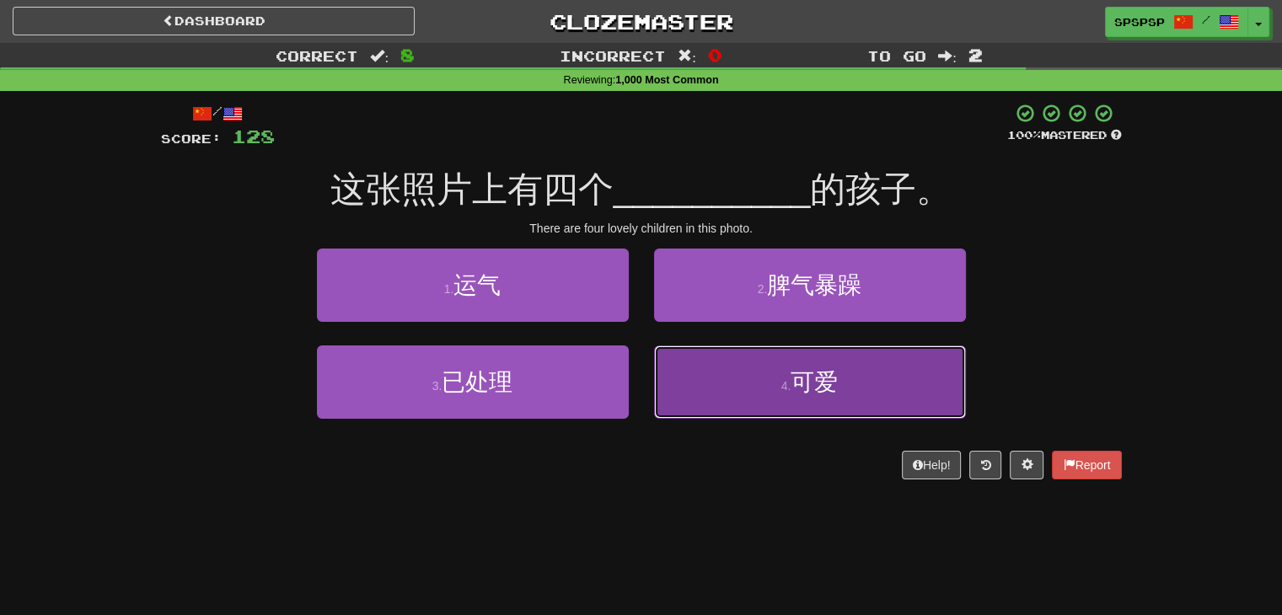
click at [735, 359] on button "4 . 可爱" at bounding box center [810, 382] width 312 height 73
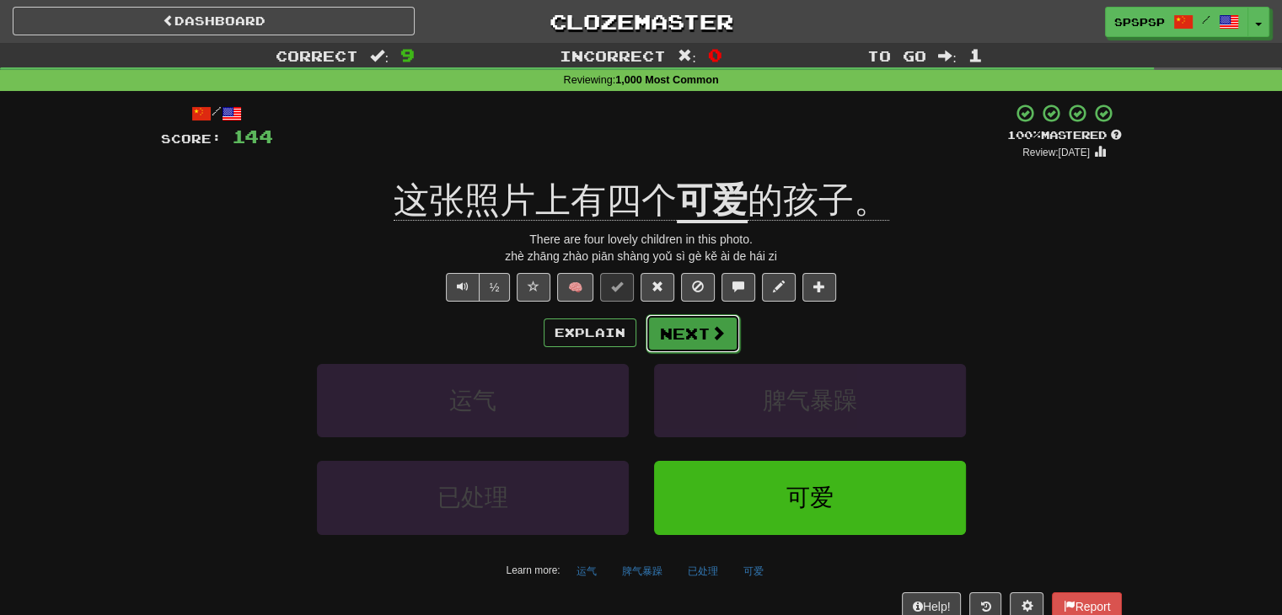
click at [703, 329] on button "Next" at bounding box center [693, 333] width 94 height 39
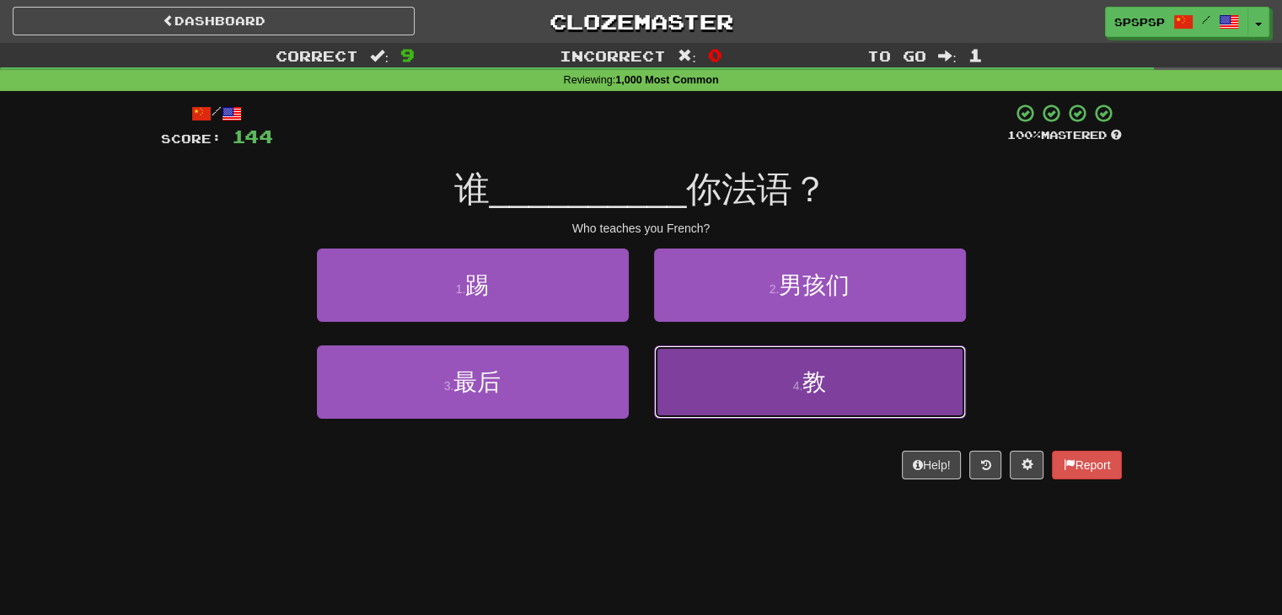
click at [707, 355] on button "4 . 教" at bounding box center [810, 382] width 312 height 73
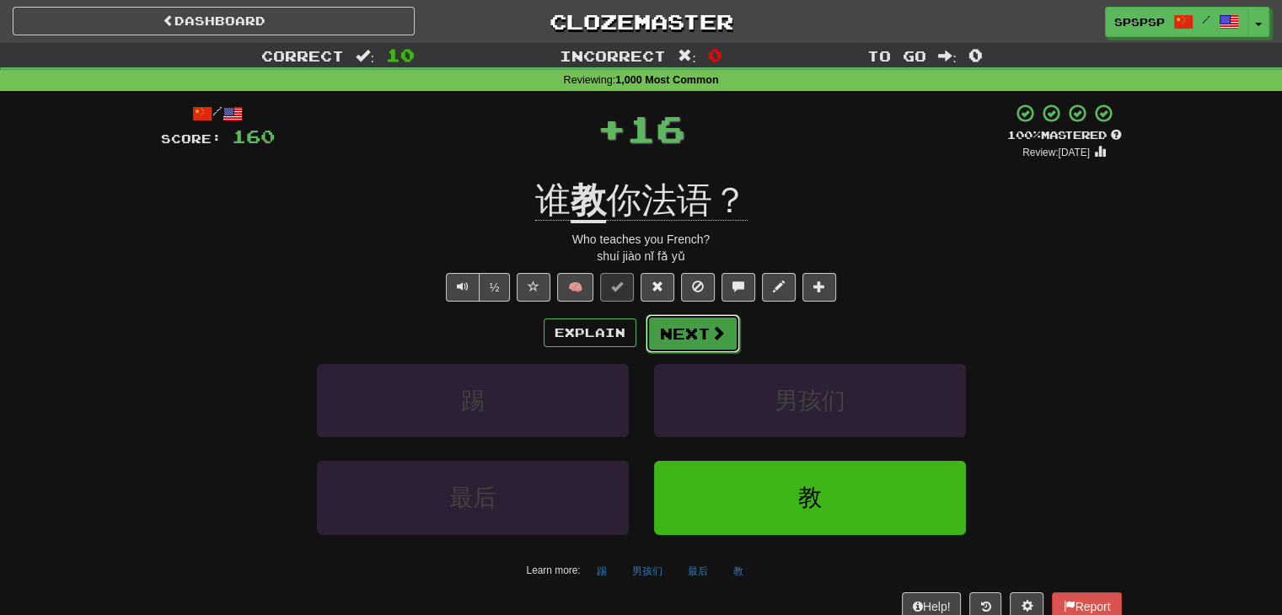
click at [692, 340] on button "Next" at bounding box center [693, 333] width 94 height 39
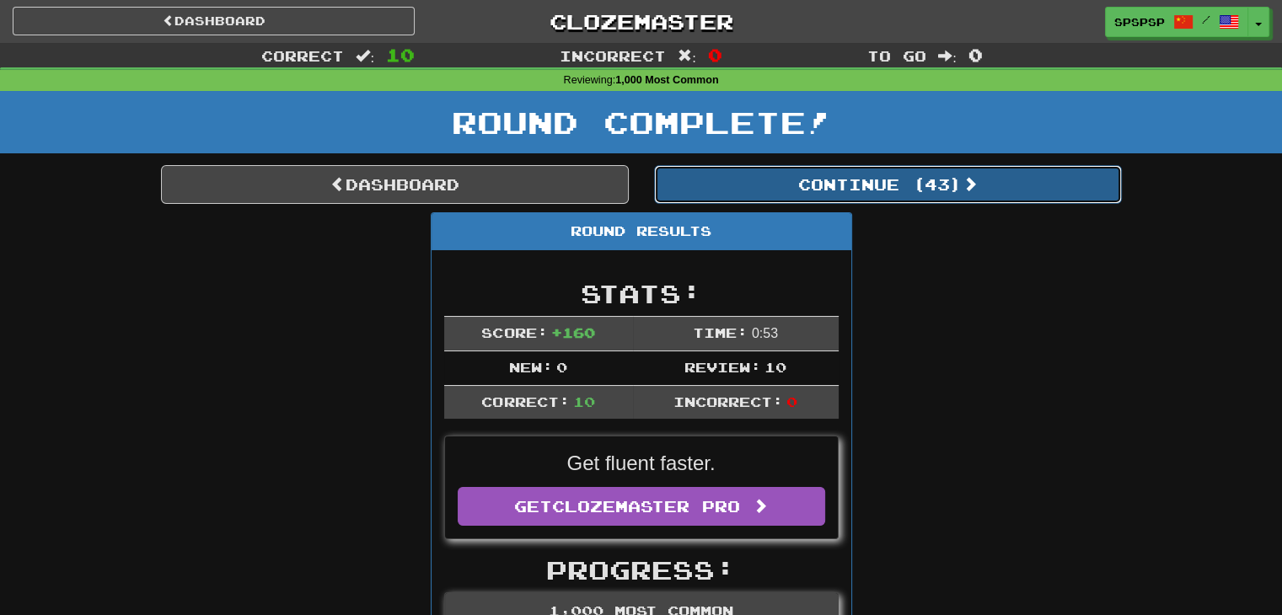
click at [849, 190] on button "Continue ( 43 )" at bounding box center [888, 184] width 468 height 39
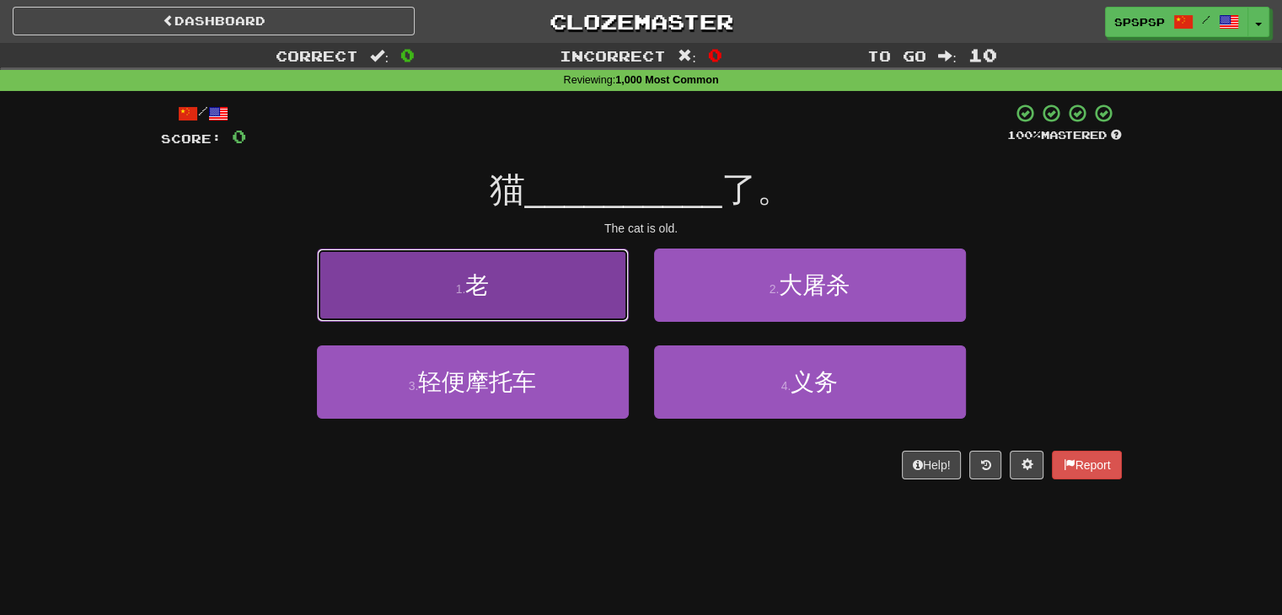
click at [492, 288] on button "1 . 老" at bounding box center [473, 285] width 312 height 73
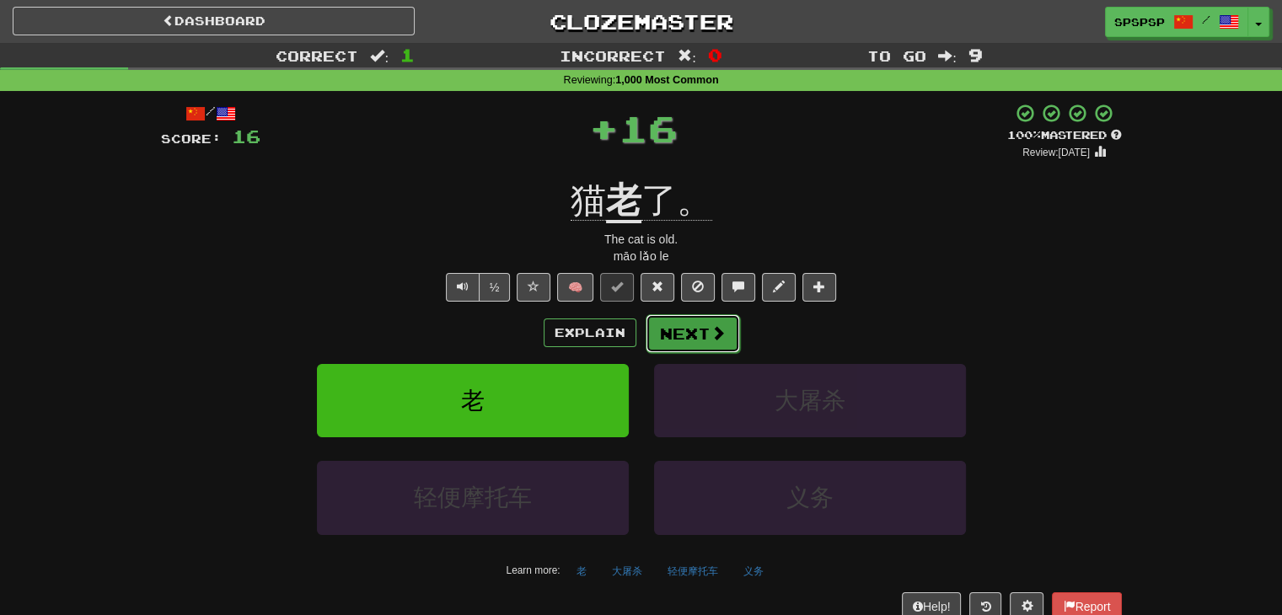
click at [677, 335] on button "Next" at bounding box center [693, 333] width 94 height 39
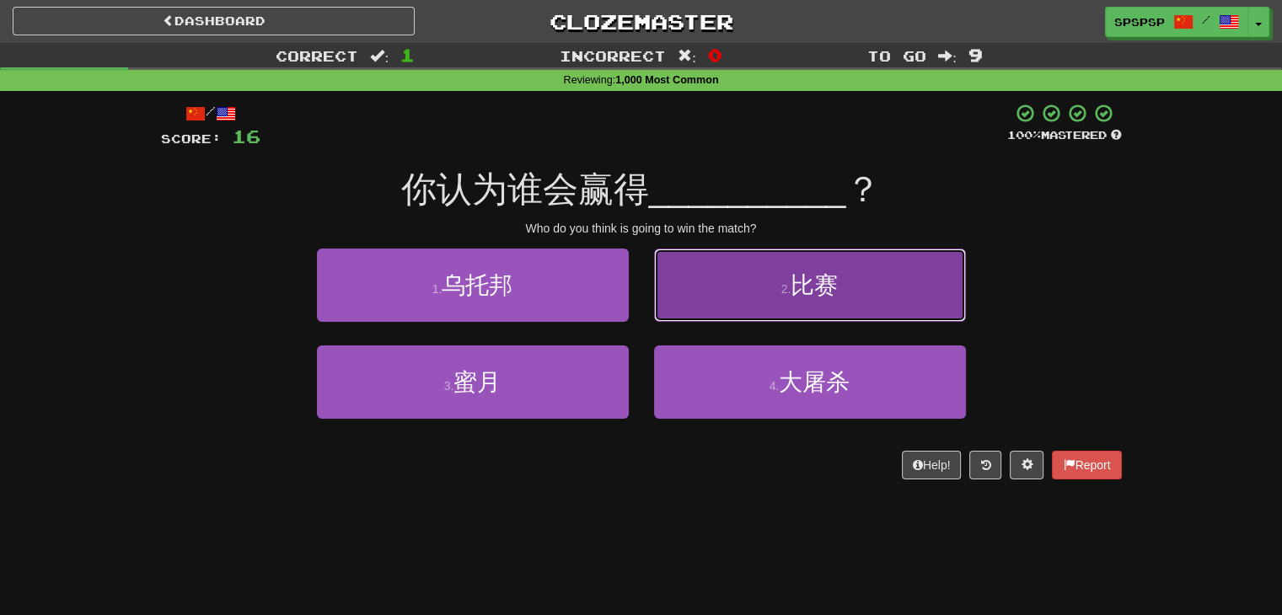
click at [709, 293] on button "2 . 比赛" at bounding box center [810, 285] width 312 height 73
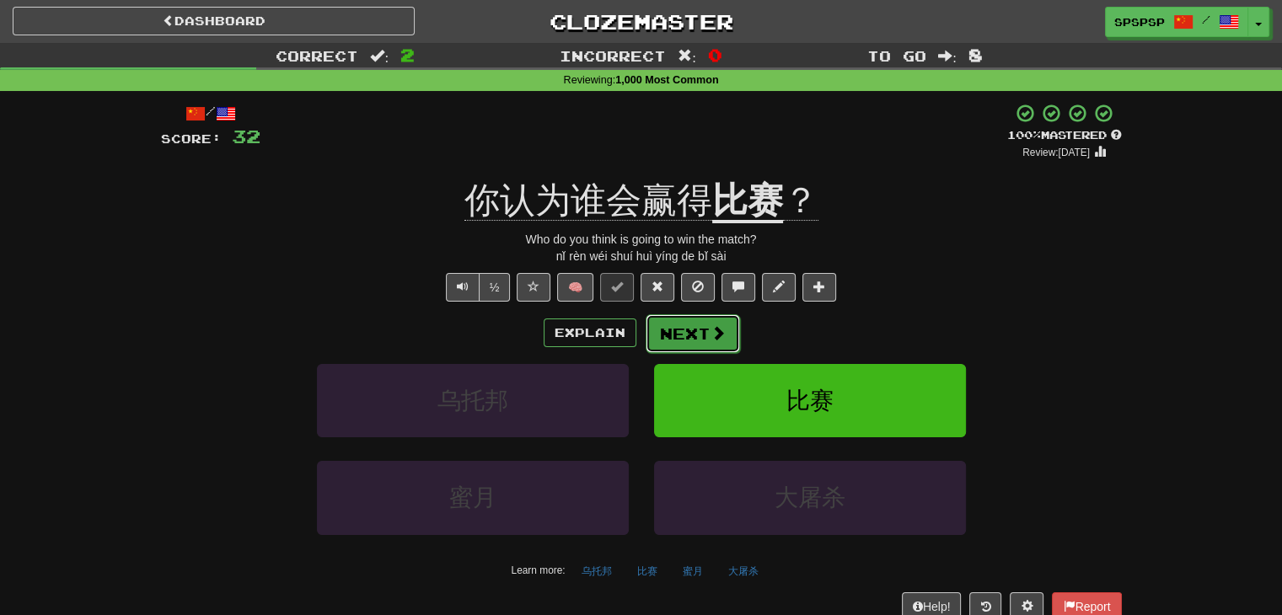
click at [655, 325] on button "Next" at bounding box center [693, 333] width 94 height 39
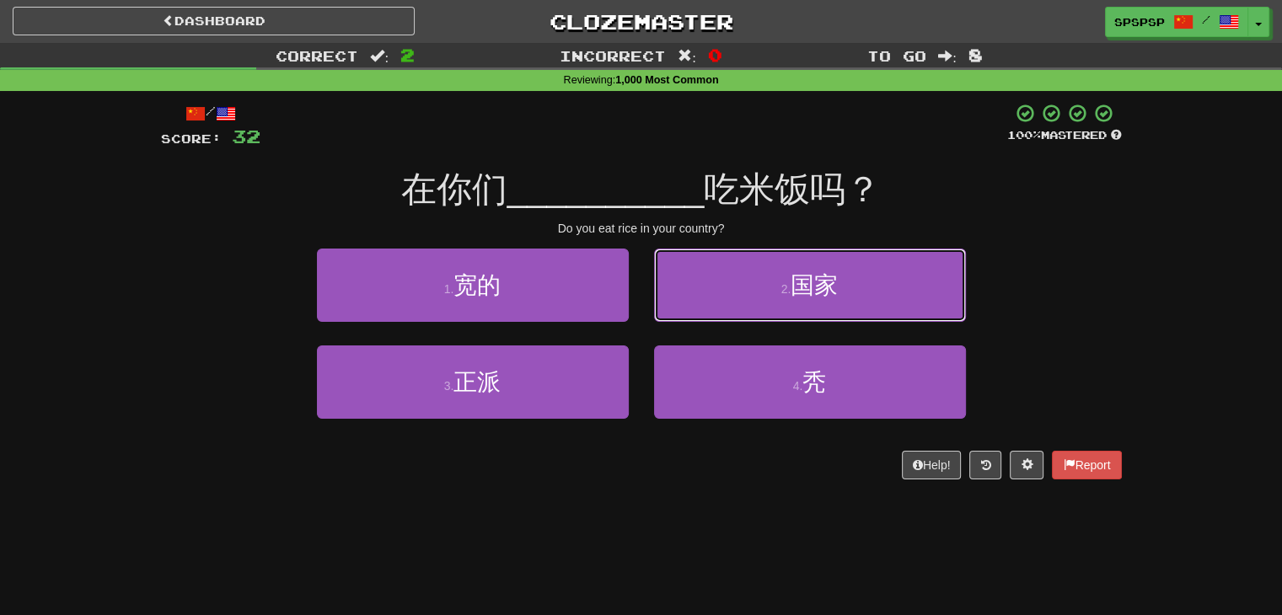
click at [691, 306] on button "2 . 国家" at bounding box center [810, 285] width 312 height 73
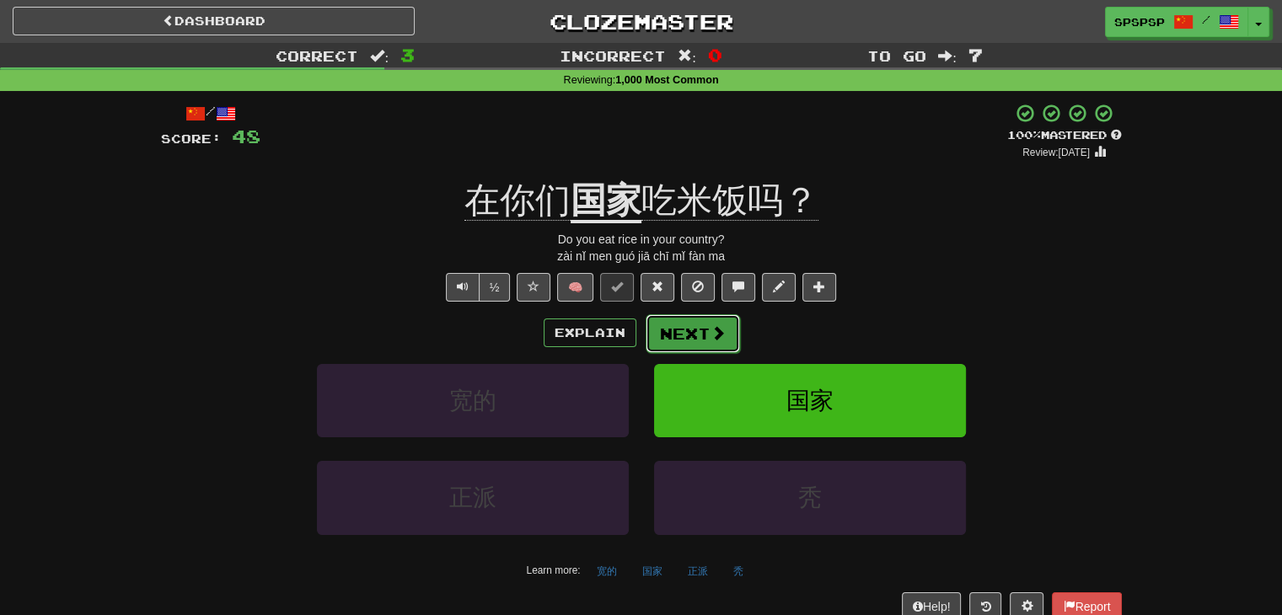
click at [664, 330] on button "Next" at bounding box center [693, 333] width 94 height 39
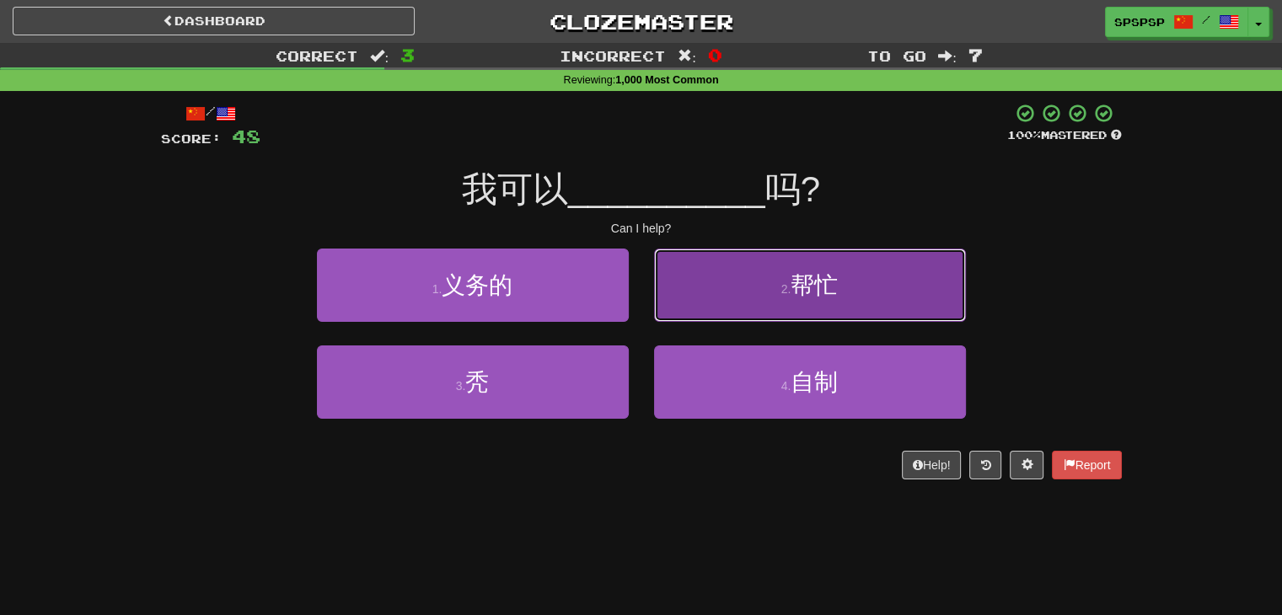
click at [670, 311] on button "2 . 帮忙" at bounding box center [810, 285] width 312 height 73
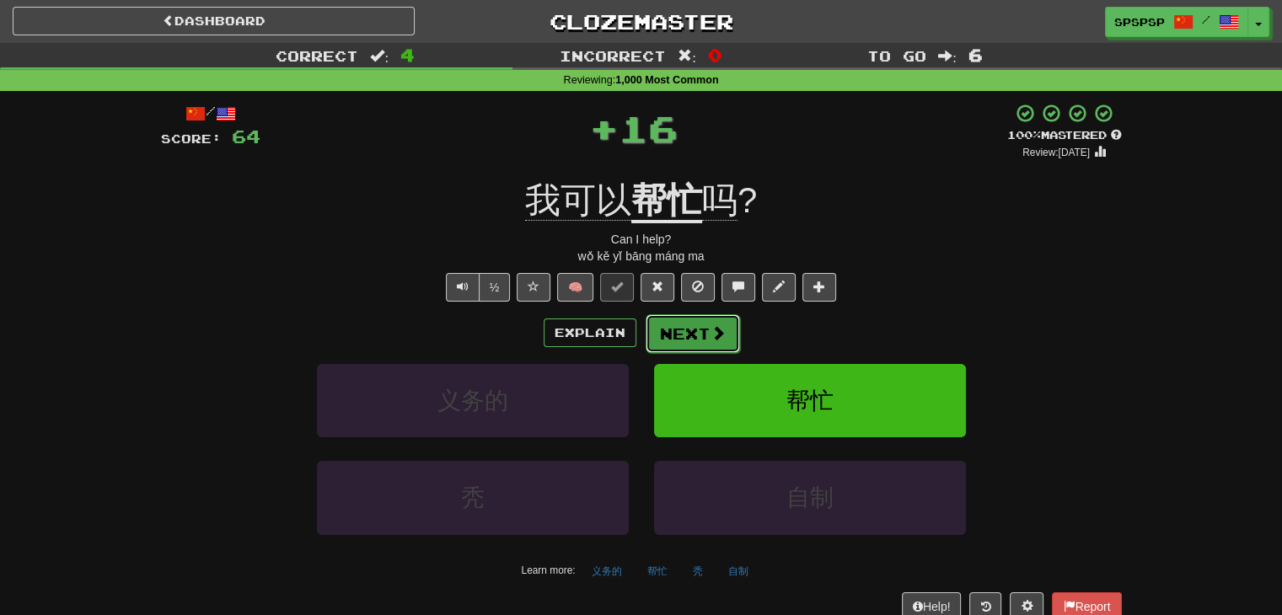
click at [664, 328] on button "Next" at bounding box center [693, 333] width 94 height 39
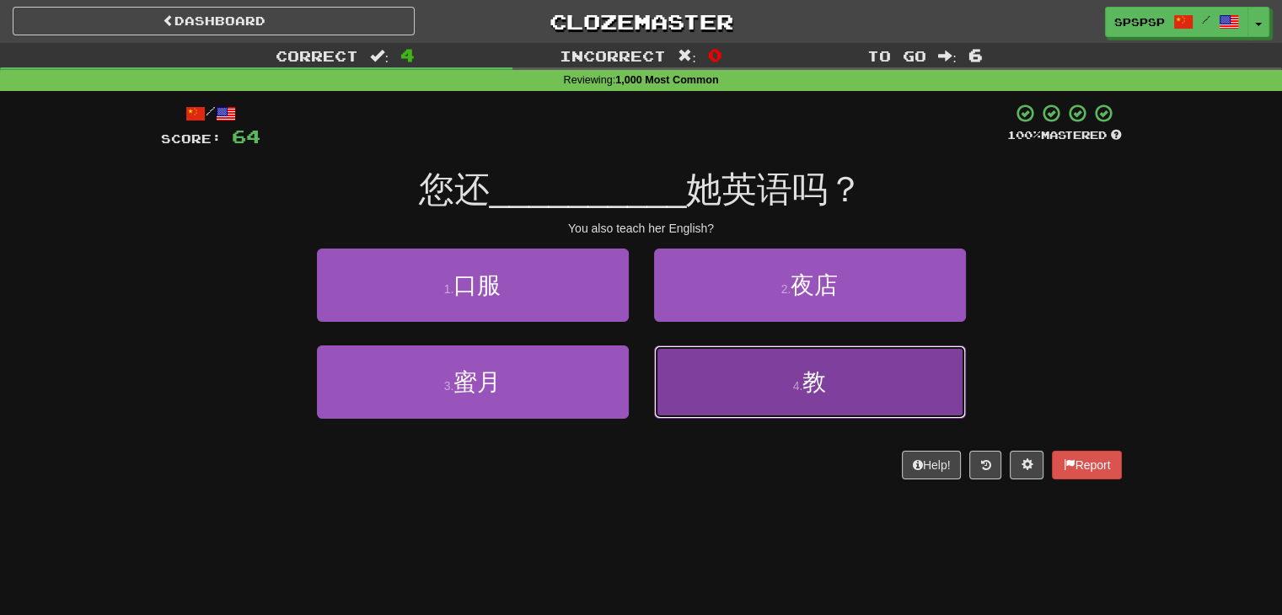
click at [662, 354] on button "4 . 教" at bounding box center [810, 382] width 312 height 73
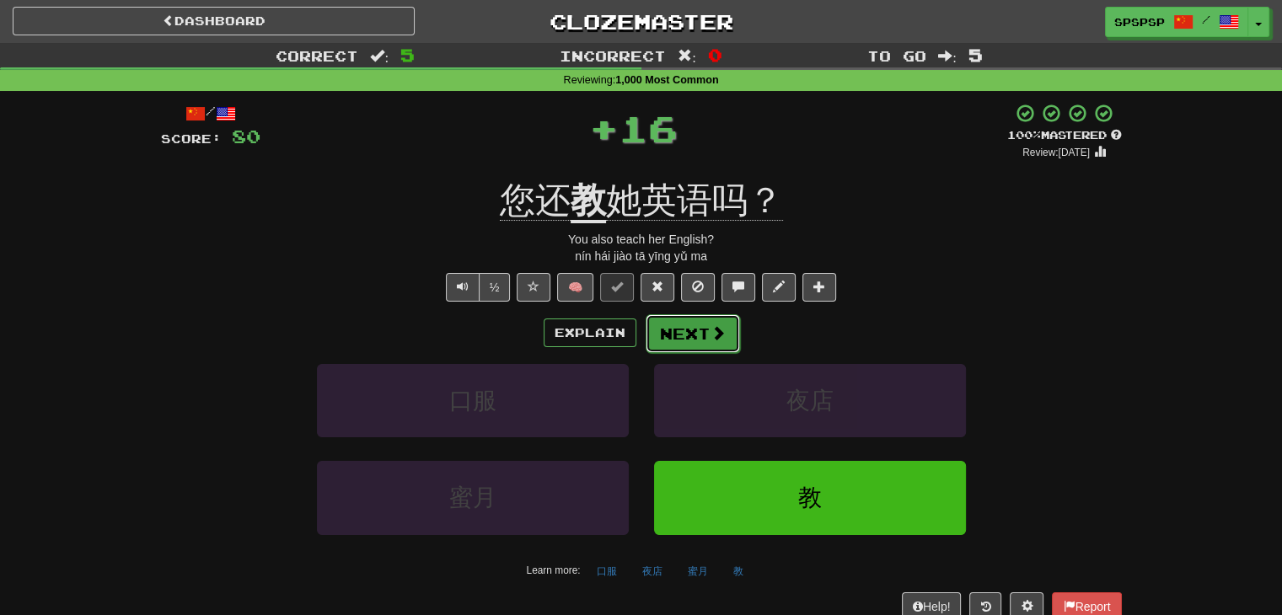
click at [674, 325] on button "Next" at bounding box center [693, 333] width 94 height 39
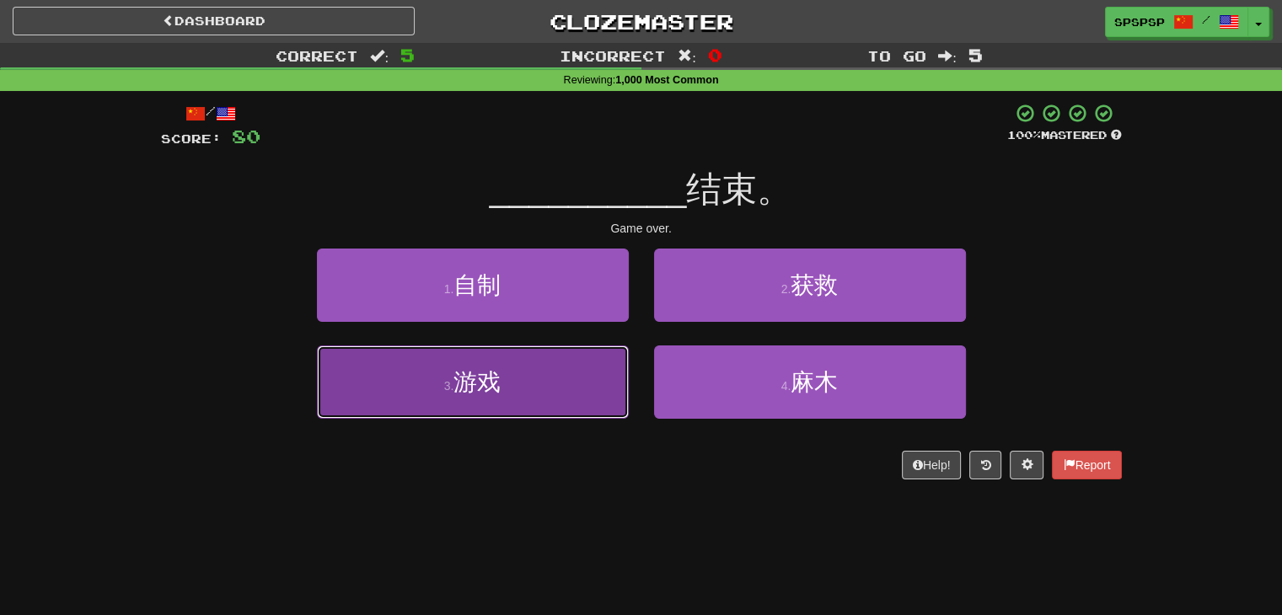
click at [594, 374] on button "3 . 游戏" at bounding box center [473, 382] width 312 height 73
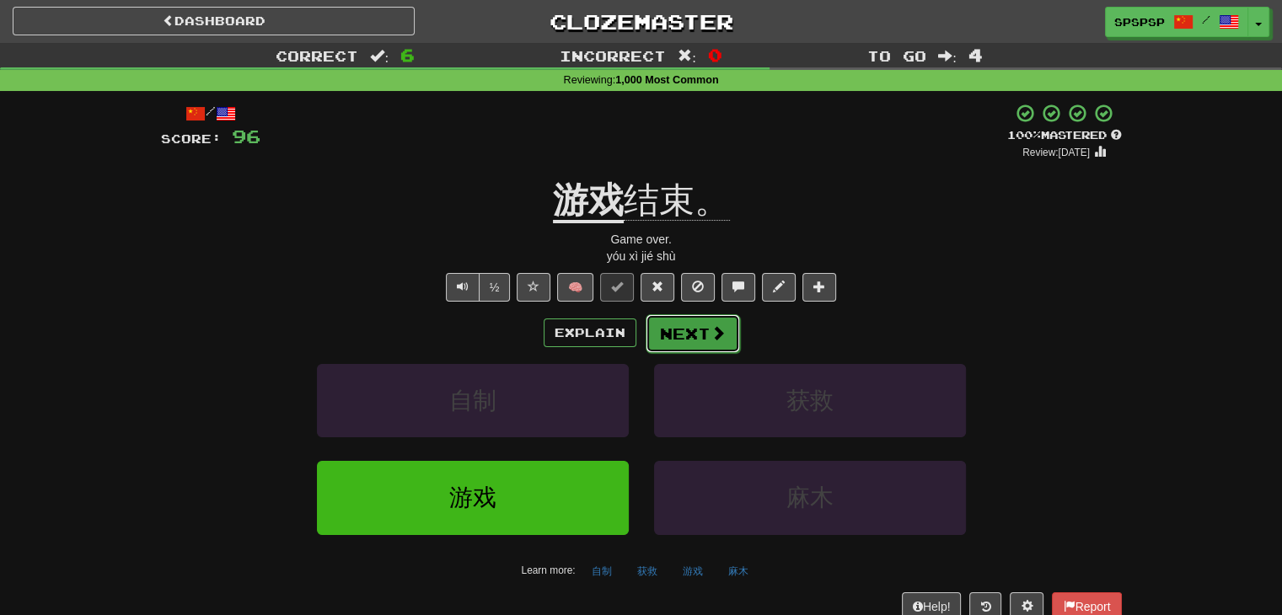
click at [688, 319] on button "Next" at bounding box center [693, 333] width 94 height 39
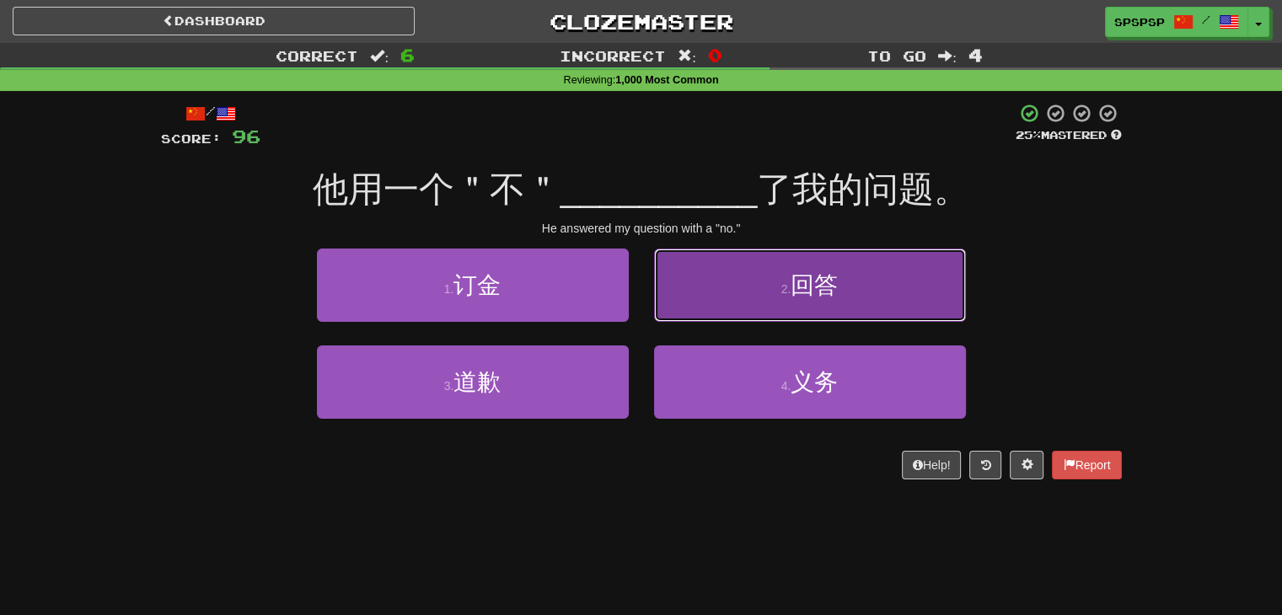
click at [760, 301] on button "2 . 回答" at bounding box center [810, 285] width 312 height 73
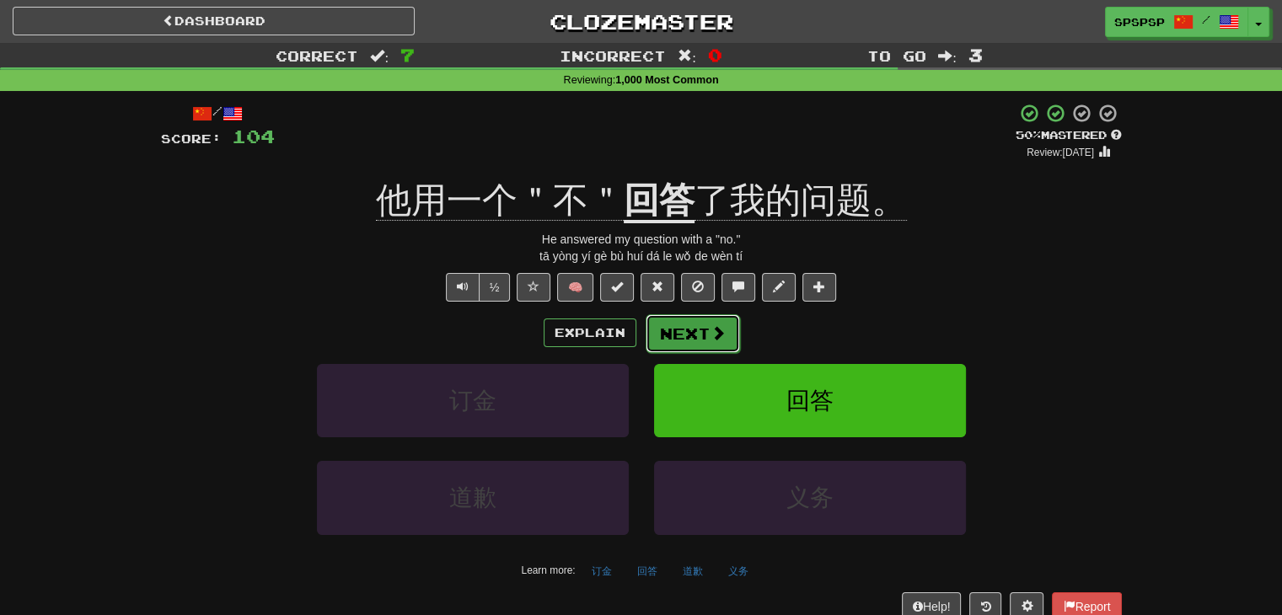
click at [712, 335] on span at bounding box center [718, 332] width 15 height 15
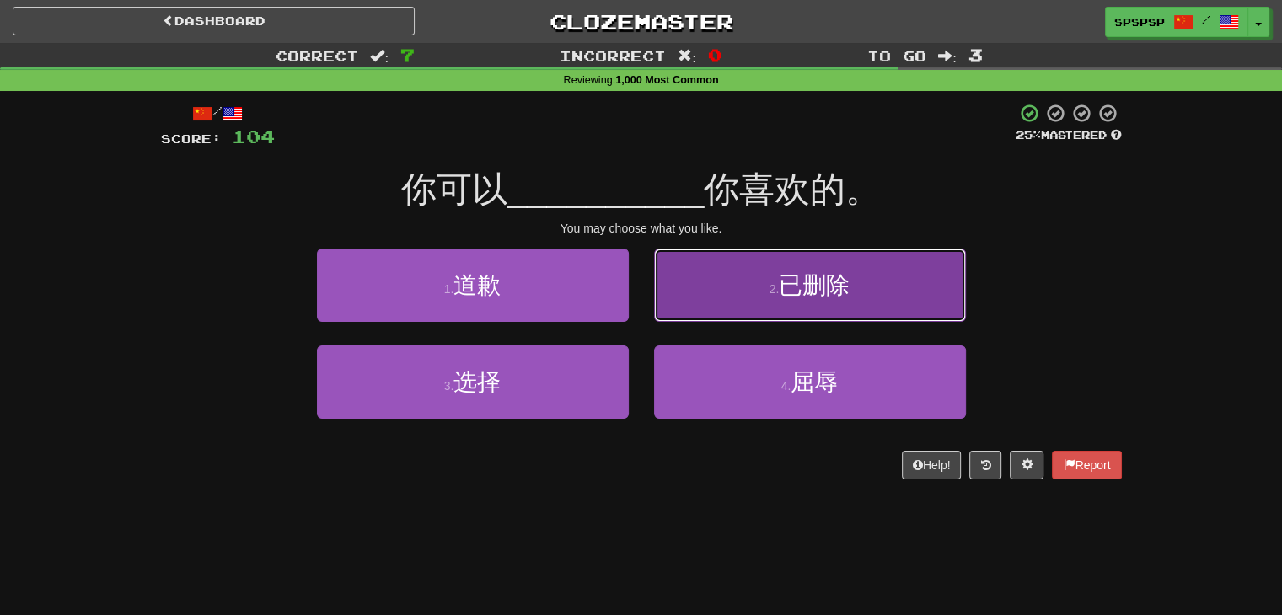
click at [695, 300] on button "2 . 已删除" at bounding box center [810, 285] width 312 height 73
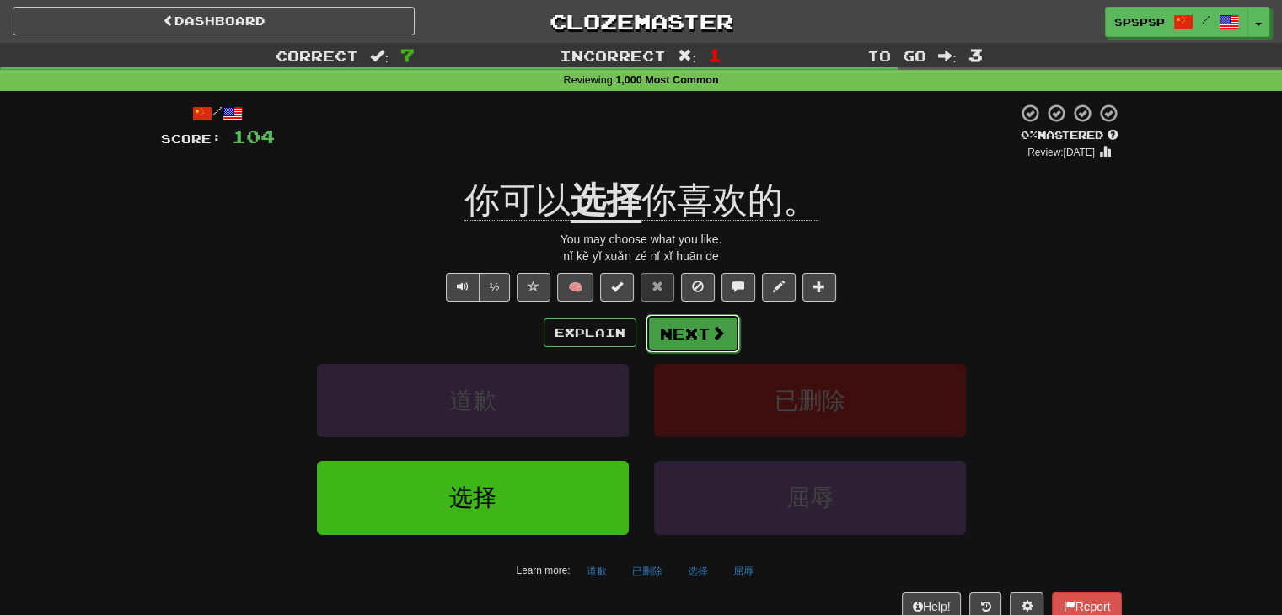
click at [689, 341] on button "Next" at bounding box center [693, 333] width 94 height 39
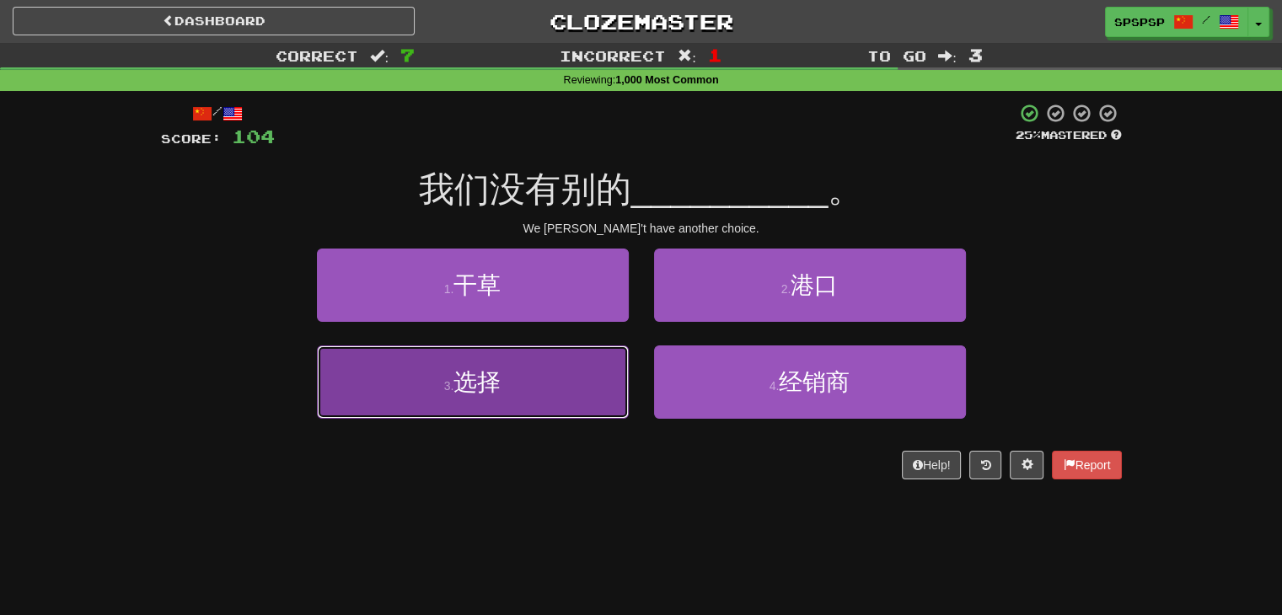
click at [593, 368] on button "3 . 选择" at bounding box center [473, 382] width 312 height 73
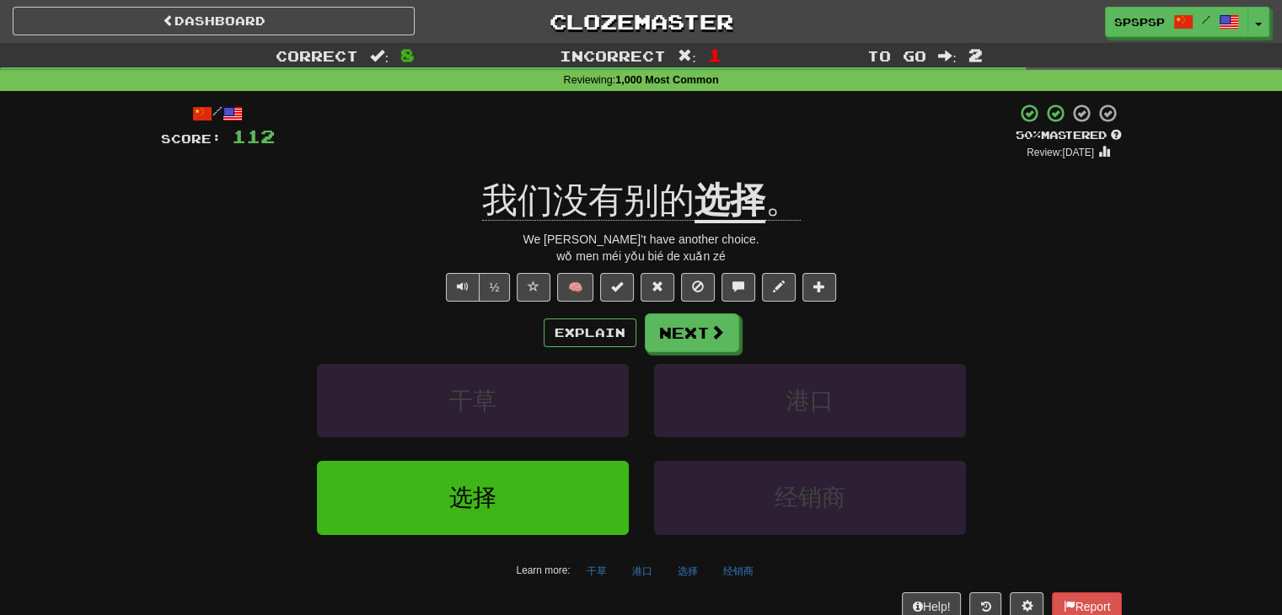
click at [671, 356] on div "Explain Next 干草 港口 选择 经销商 Learn more: 干草 港口 选择 经销商" at bounding box center [641, 449] width 961 height 271
click at [673, 335] on button "Next" at bounding box center [693, 333] width 94 height 39
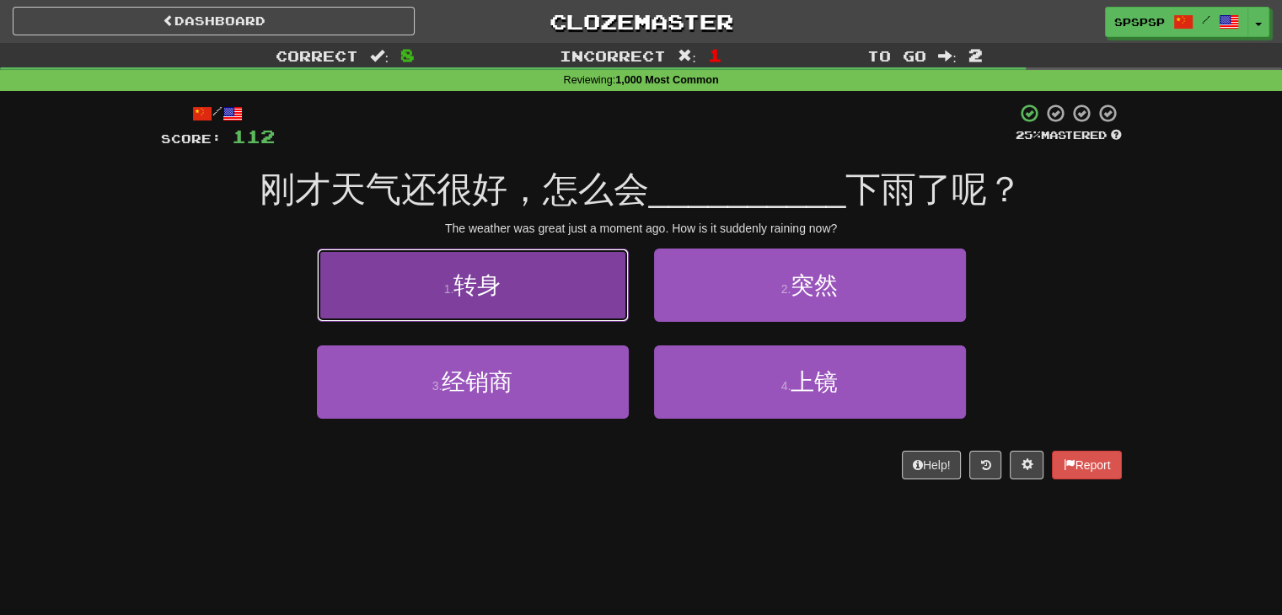
click at [583, 309] on button "1 . 转身" at bounding box center [473, 285] width 312 height 73
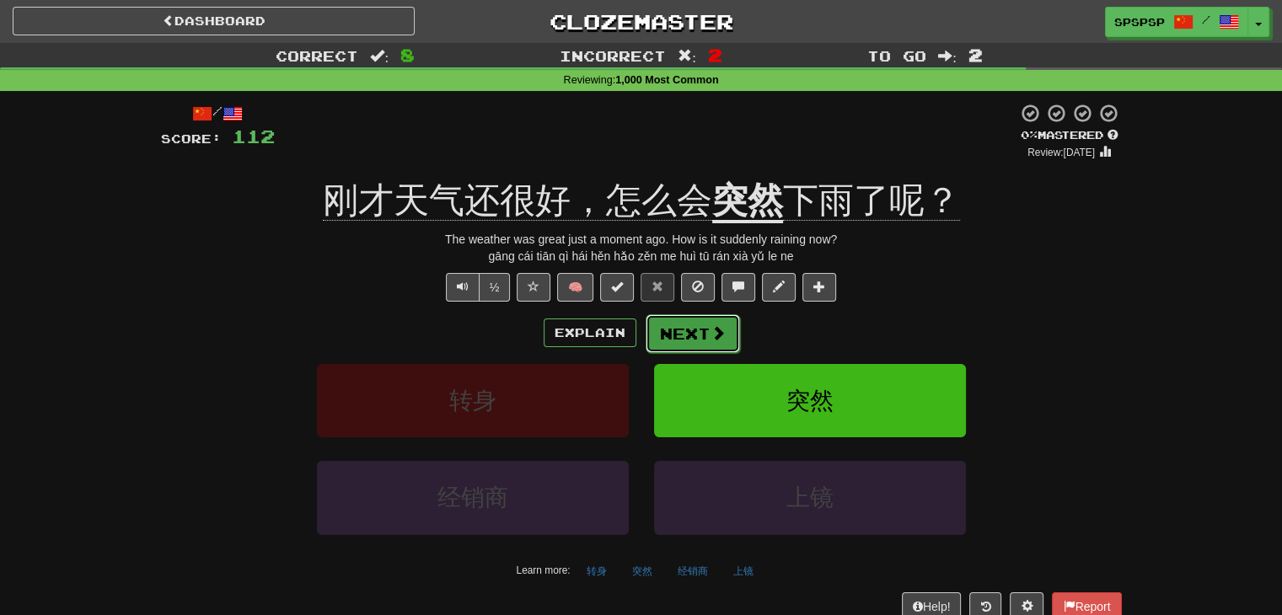
click at [678, 341] on button "Next" at bounding box center [693, 333] width 94 height 39
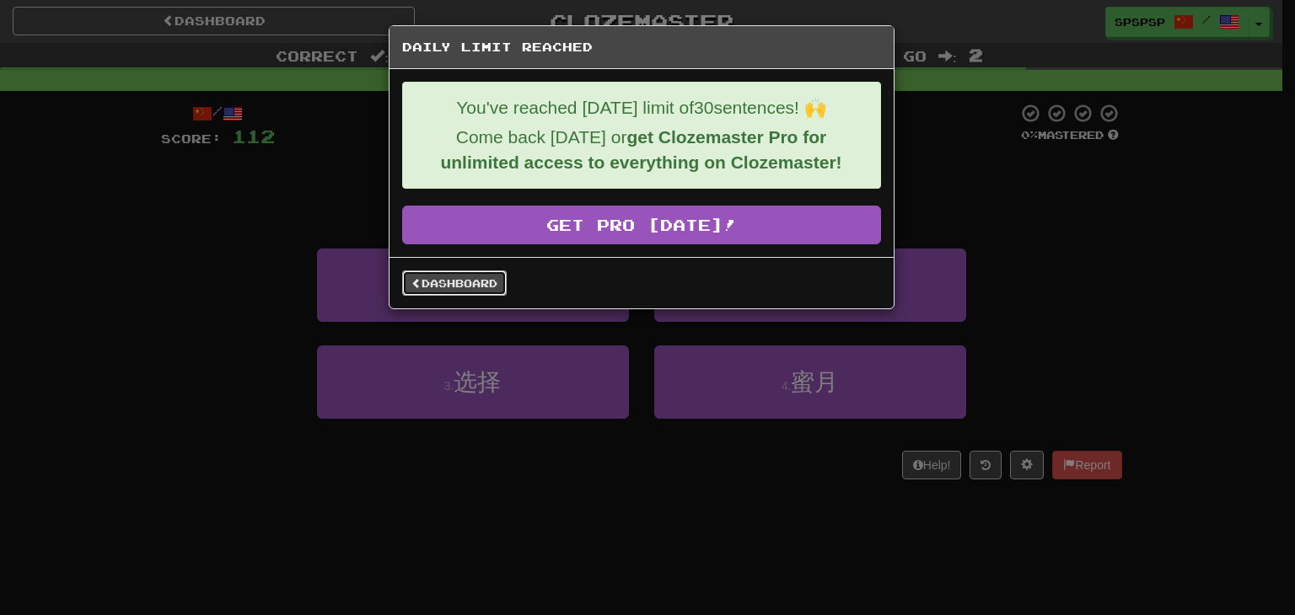
click at [447, 277] on link "Dashboard" at bounding box center [454, 283] width 105 height 25
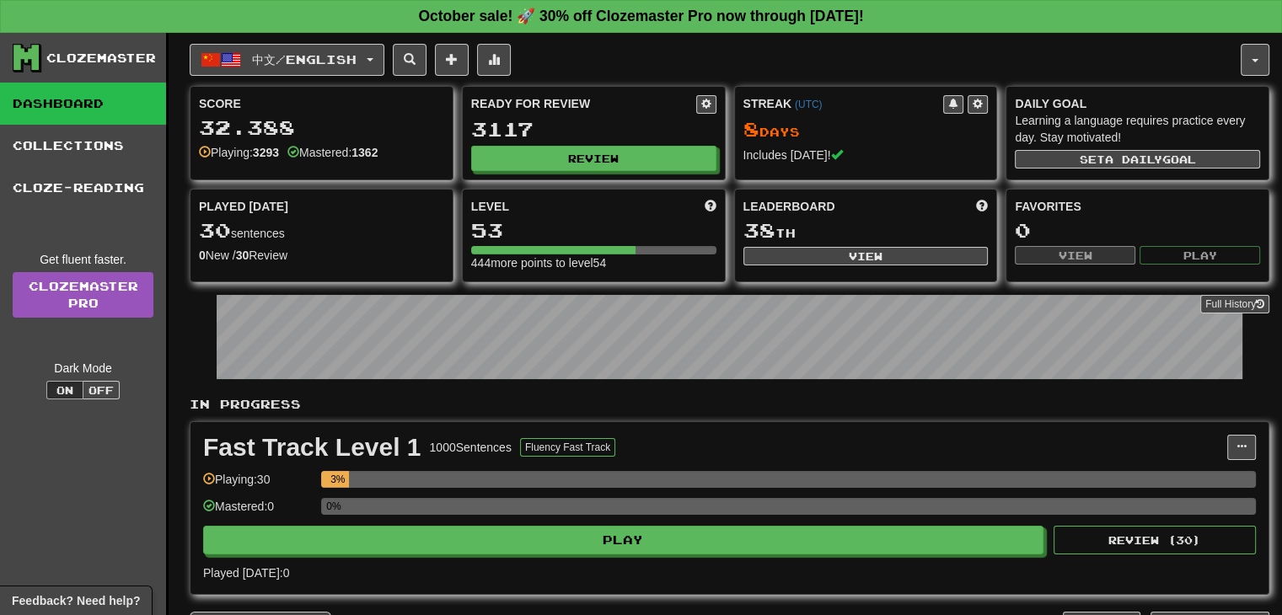
click at [260, 244] on div "Played Today 30 sentences 0 New / 30 Review Full History" at bounding box center [322, 231] width 262 height 83
click at [877, 255] on button "View" at bounding box center [866, 256] width 245 height 19
select select "**********"
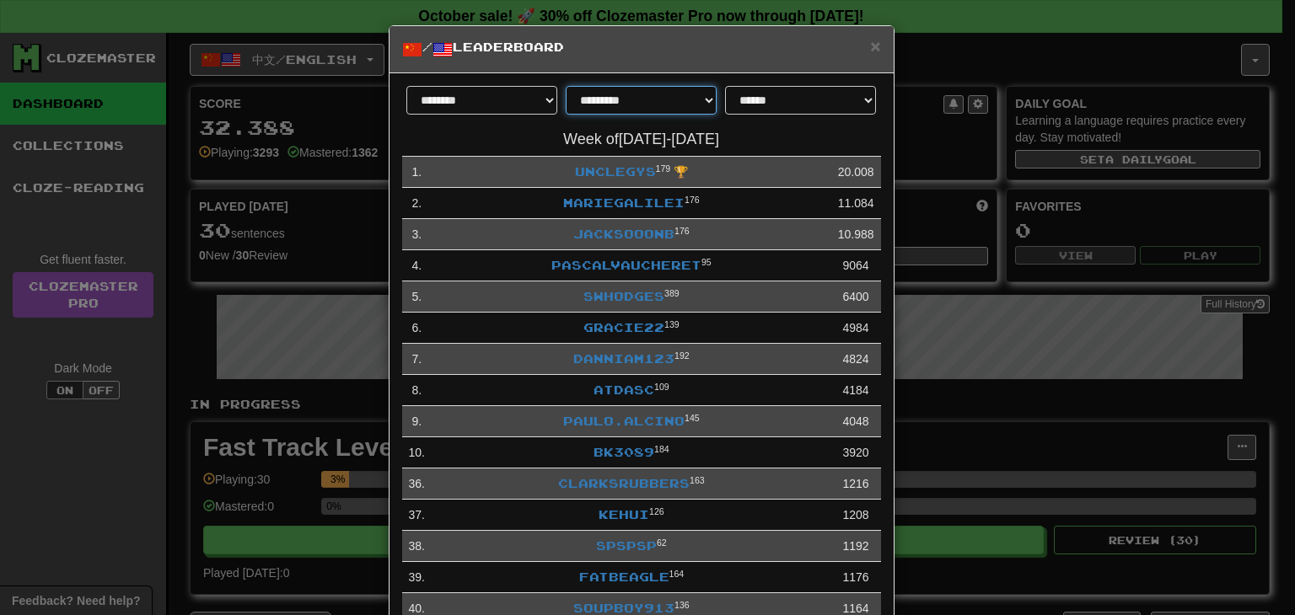
click at [685, 99] on select "**********" at bounding box center [641, 100] width 151 height 29
select select "********"
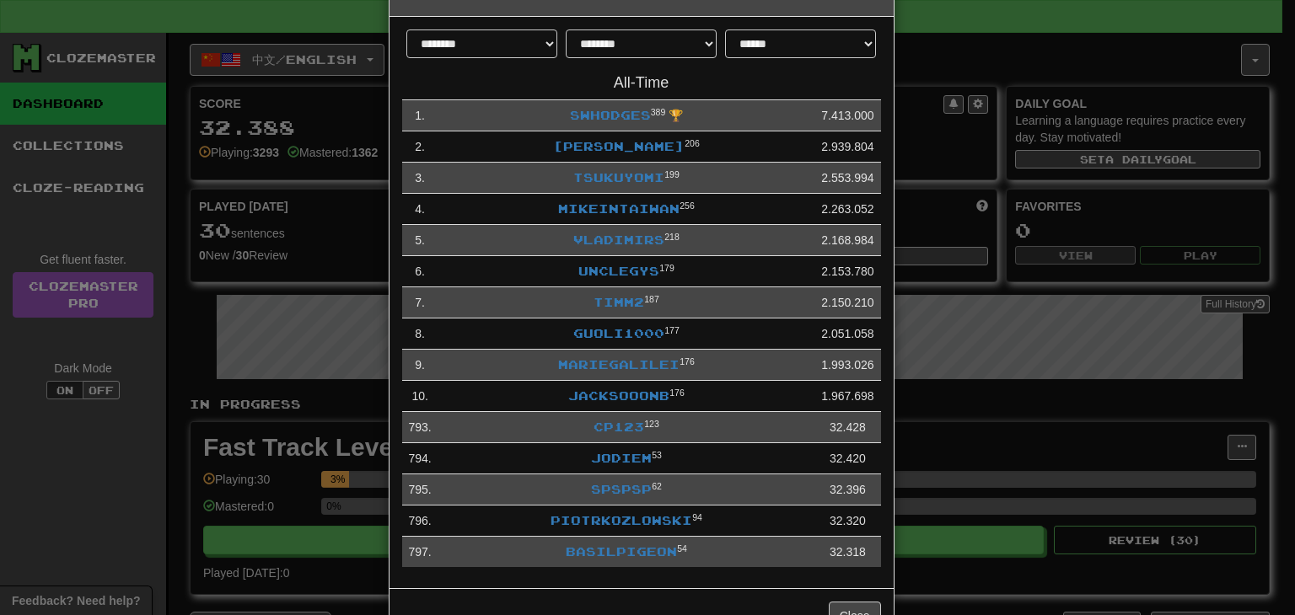
scroll to position [34, 0]
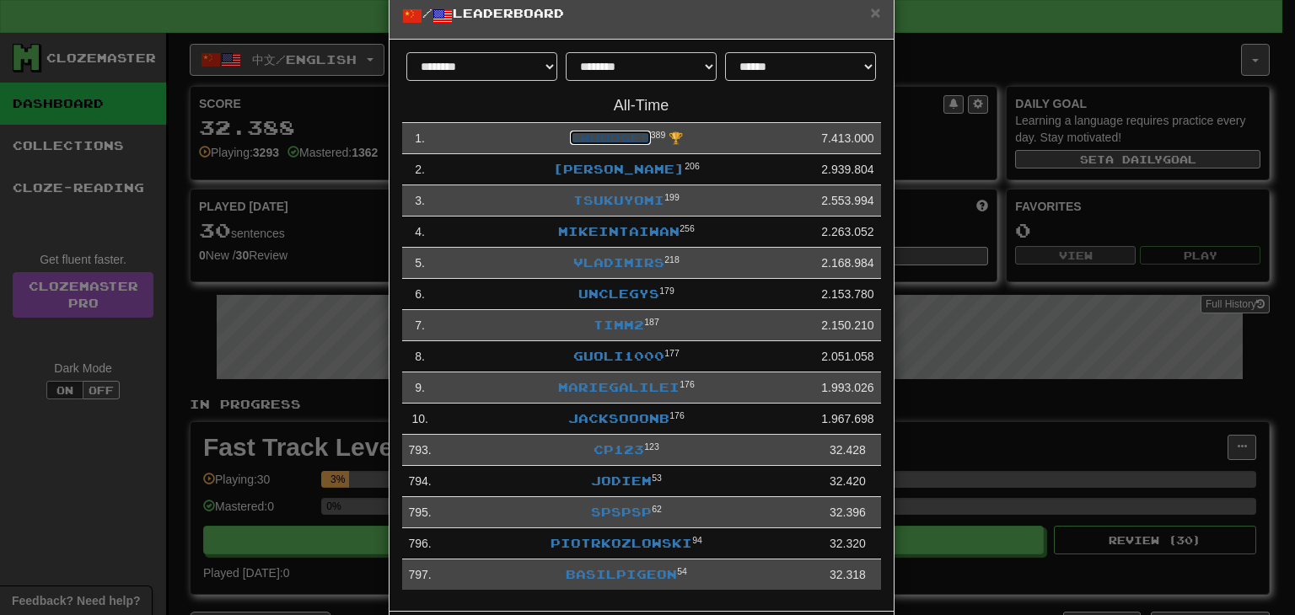
click at [614, 144] on link "swhodges" at bounding box center [610, 138] width 81 height 14
click at [617, 137] on link "swhodges" at bounding box center [610, 138] width 81 height 14
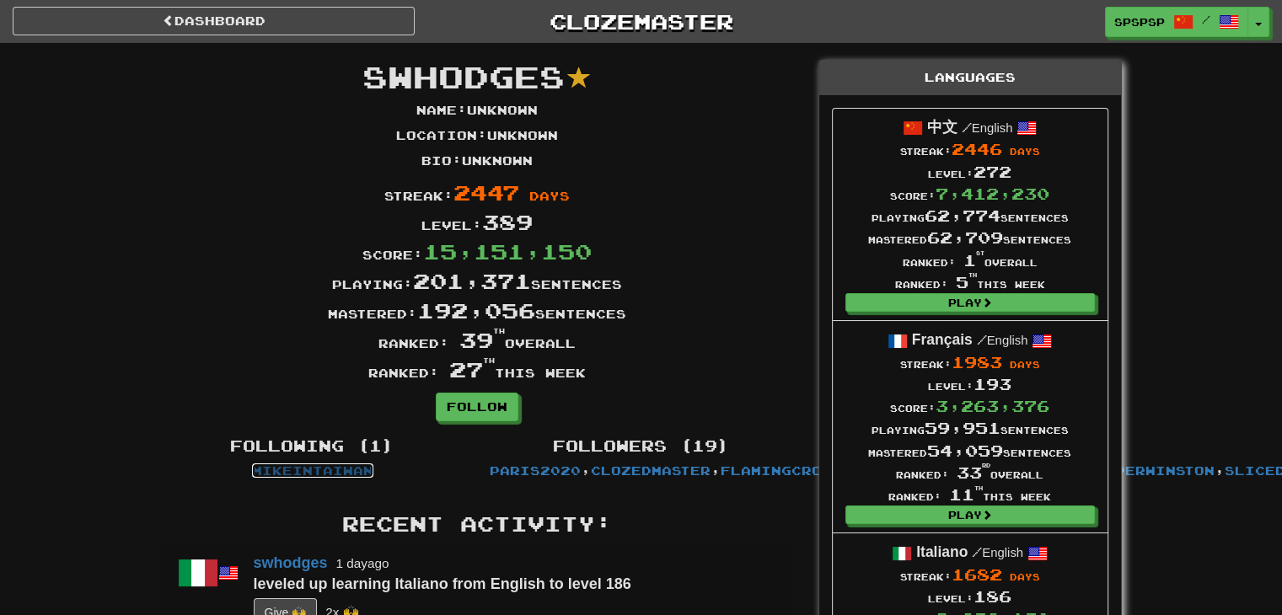
click at [307, 476] on link "MikeInTaiwan" at bounding box center [312, 471] width 121 height 14
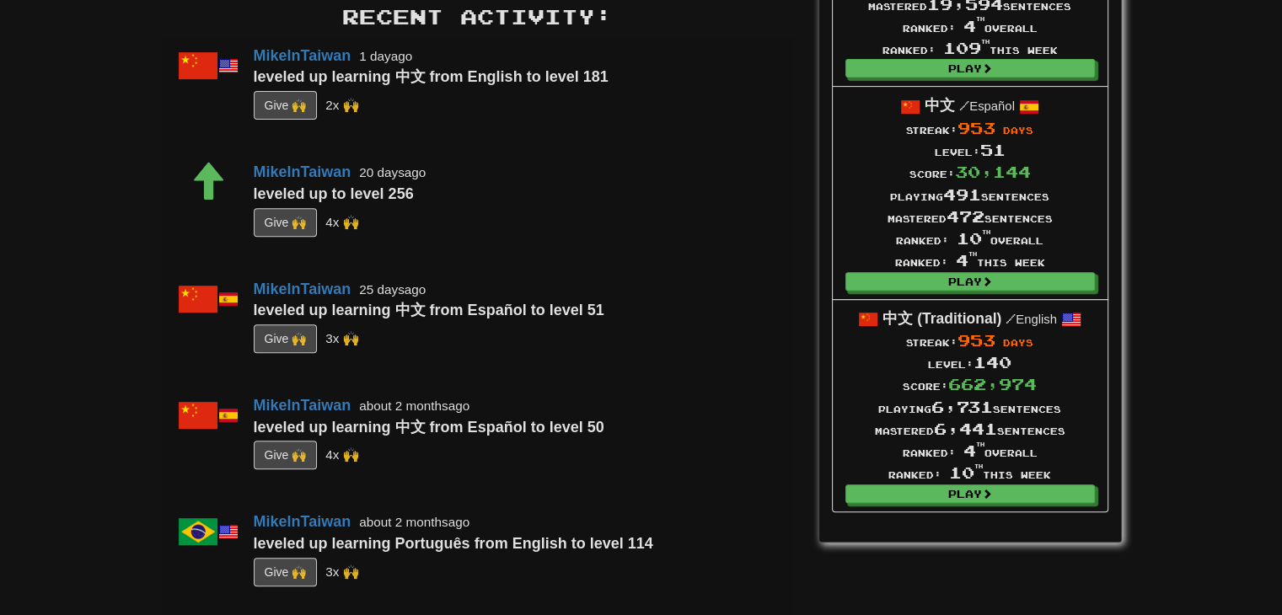
scroll to position [674, 0]
